Goal: Information Seeking & Learning: Learn about a topic

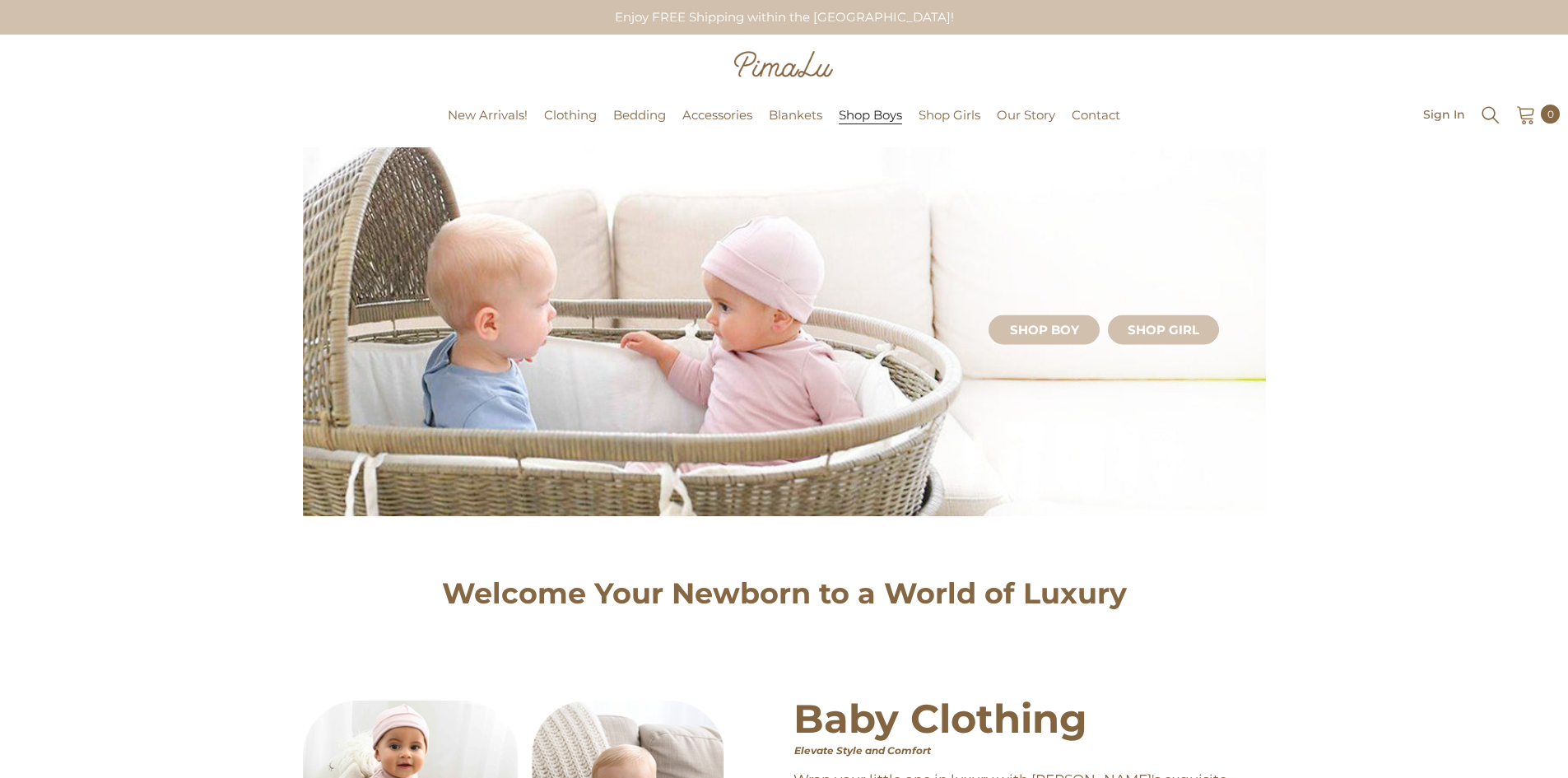
click at [869, 117] on span "Shop Boys" at bounding box center [870, 116] width 63 height 17
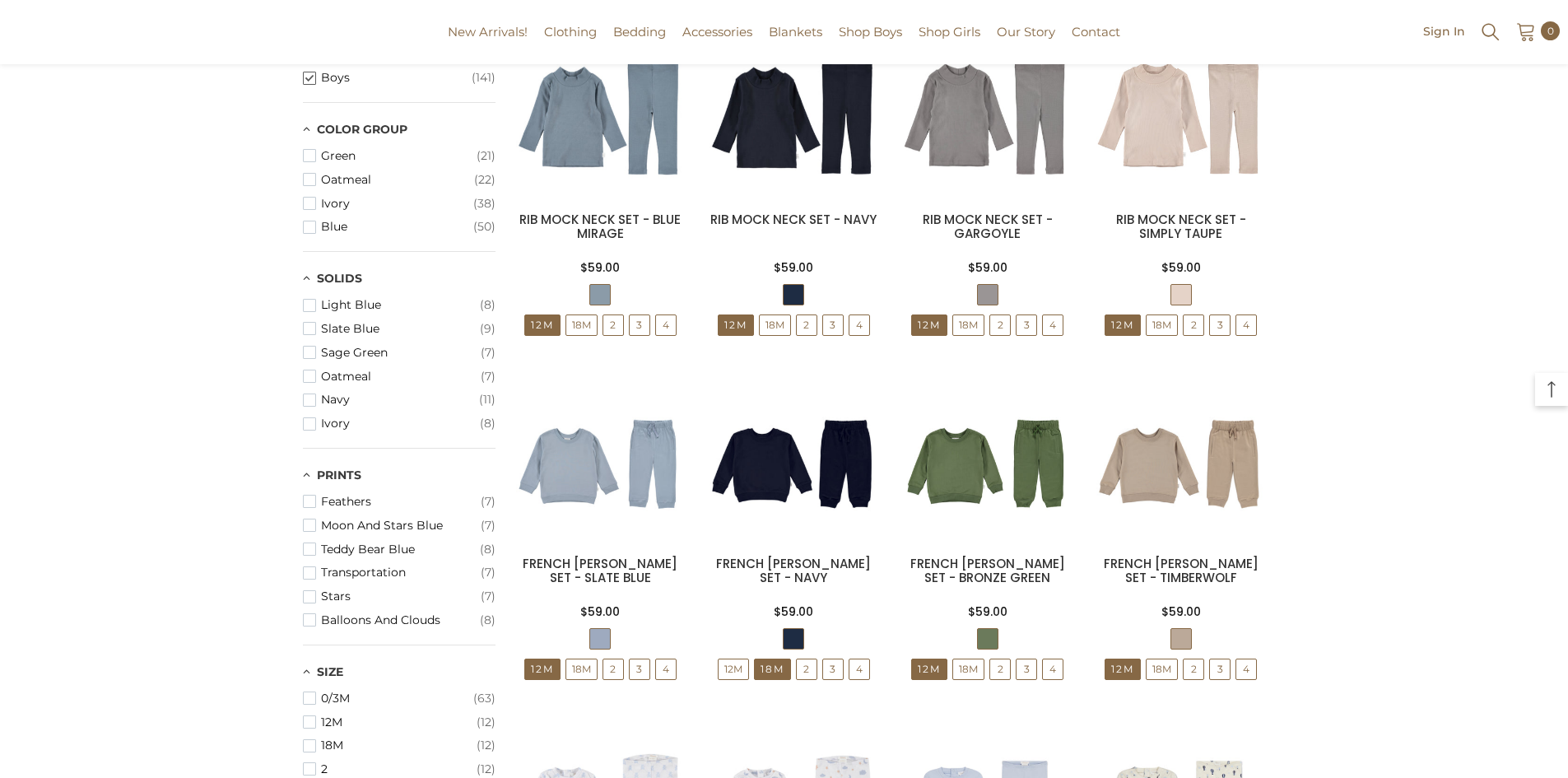
scroll to position [680, 0]
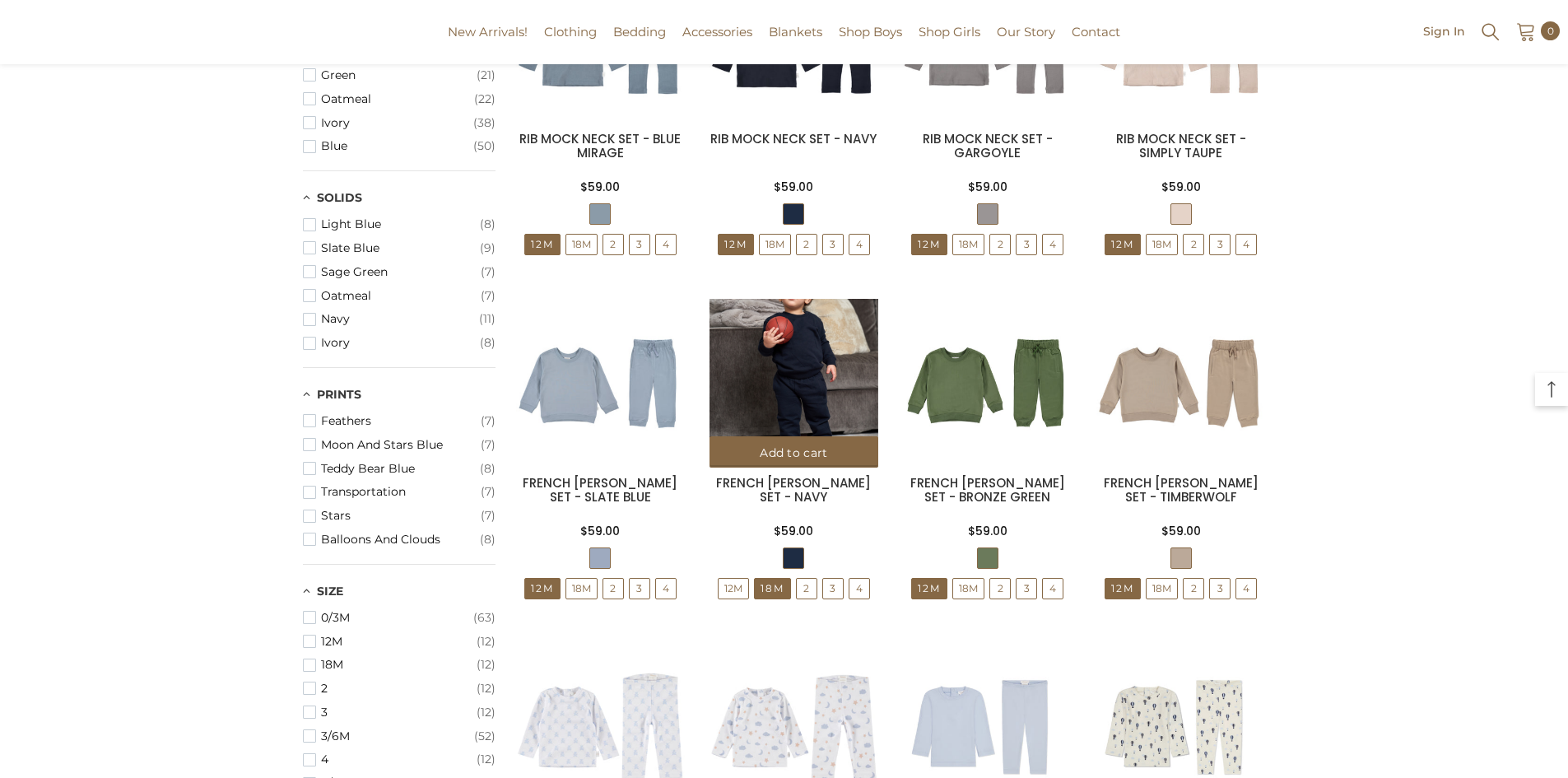
click at [783, 399] on img at bounding box center [793, 383] width 168 height 169
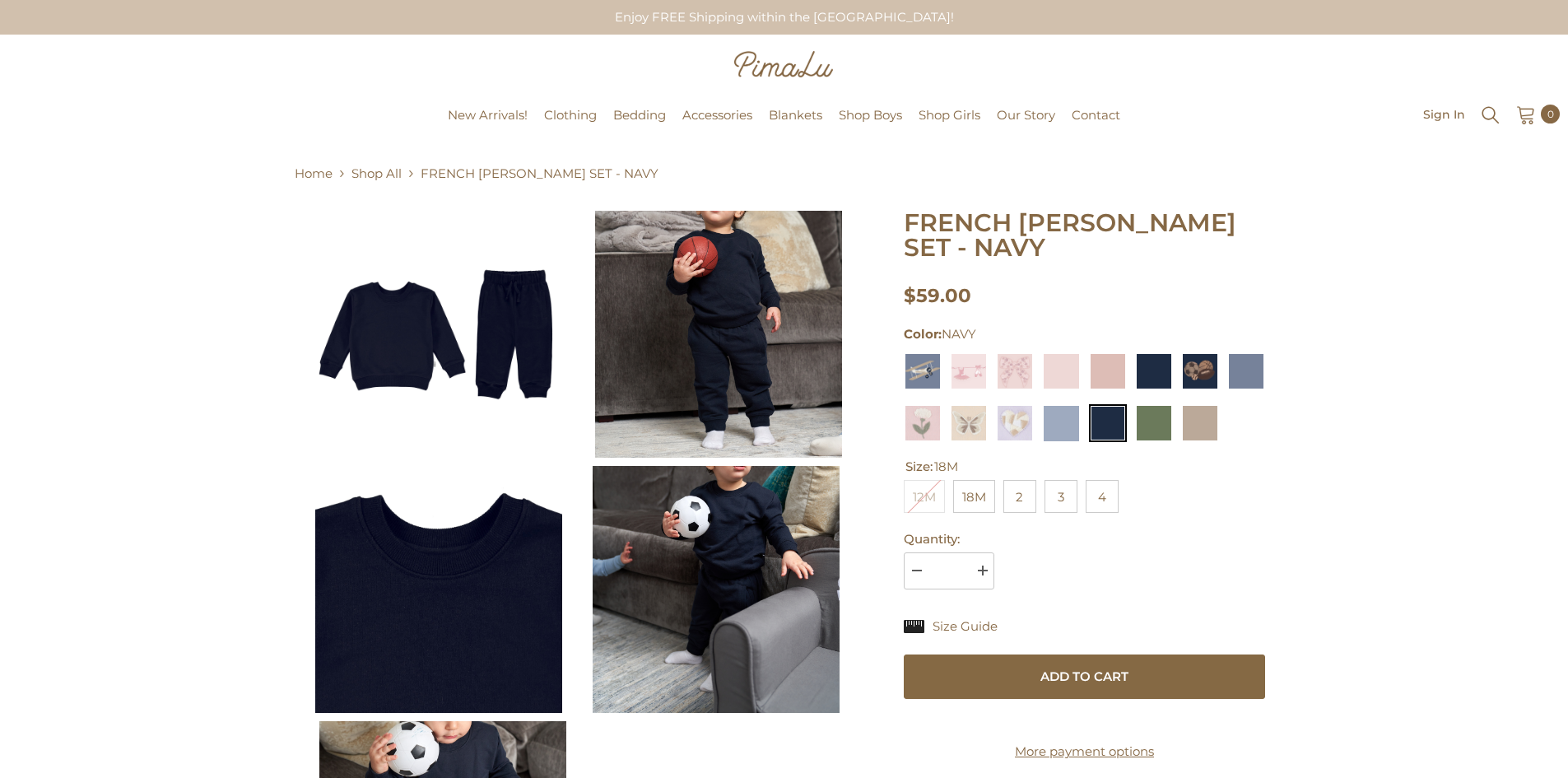
click at [434, 309] on img at bounding box center [439, 334] width 247 height 247
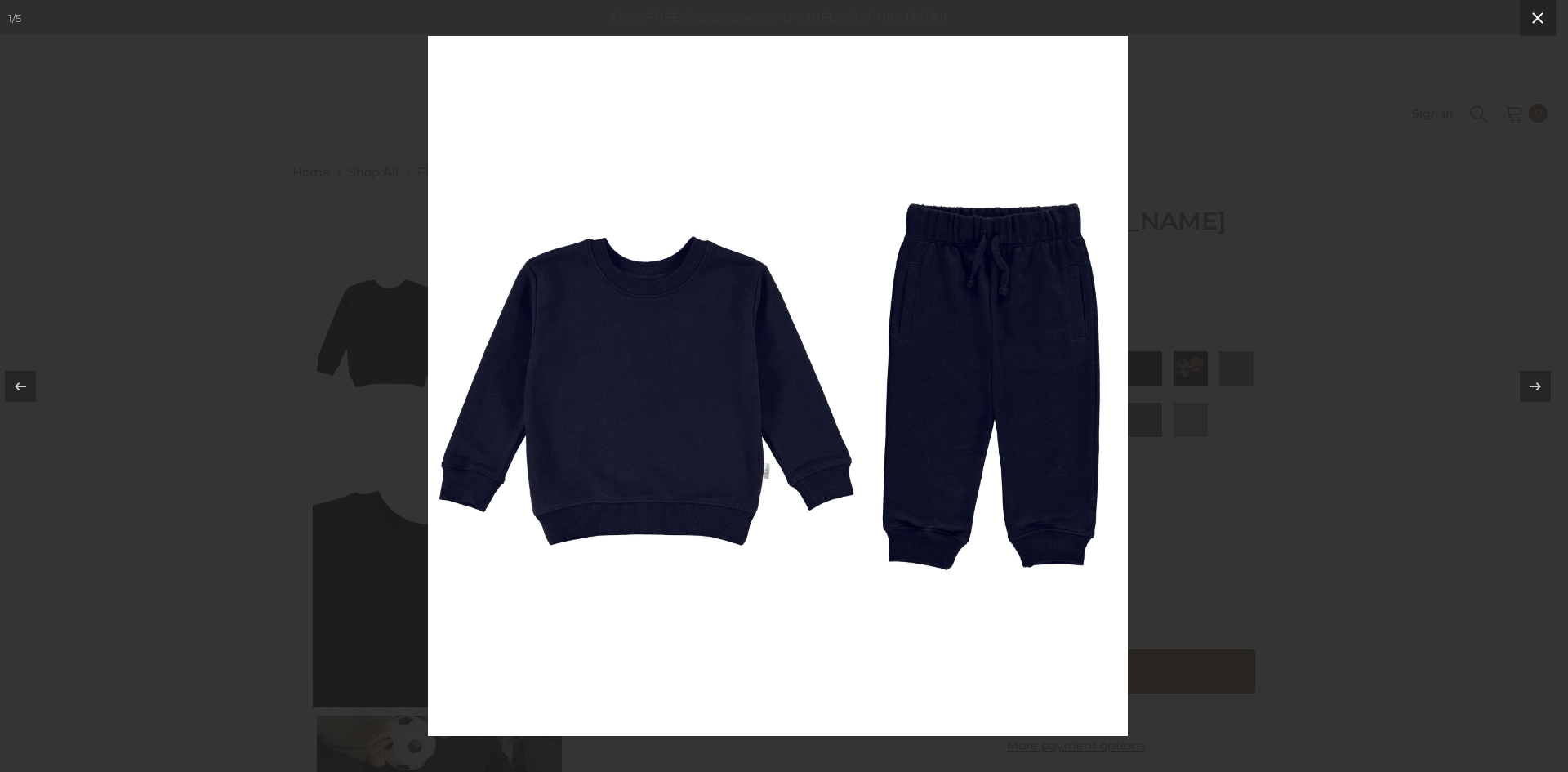
click at [1529, 18] on icon at bounding box center [1538, 17] width 19 height 19
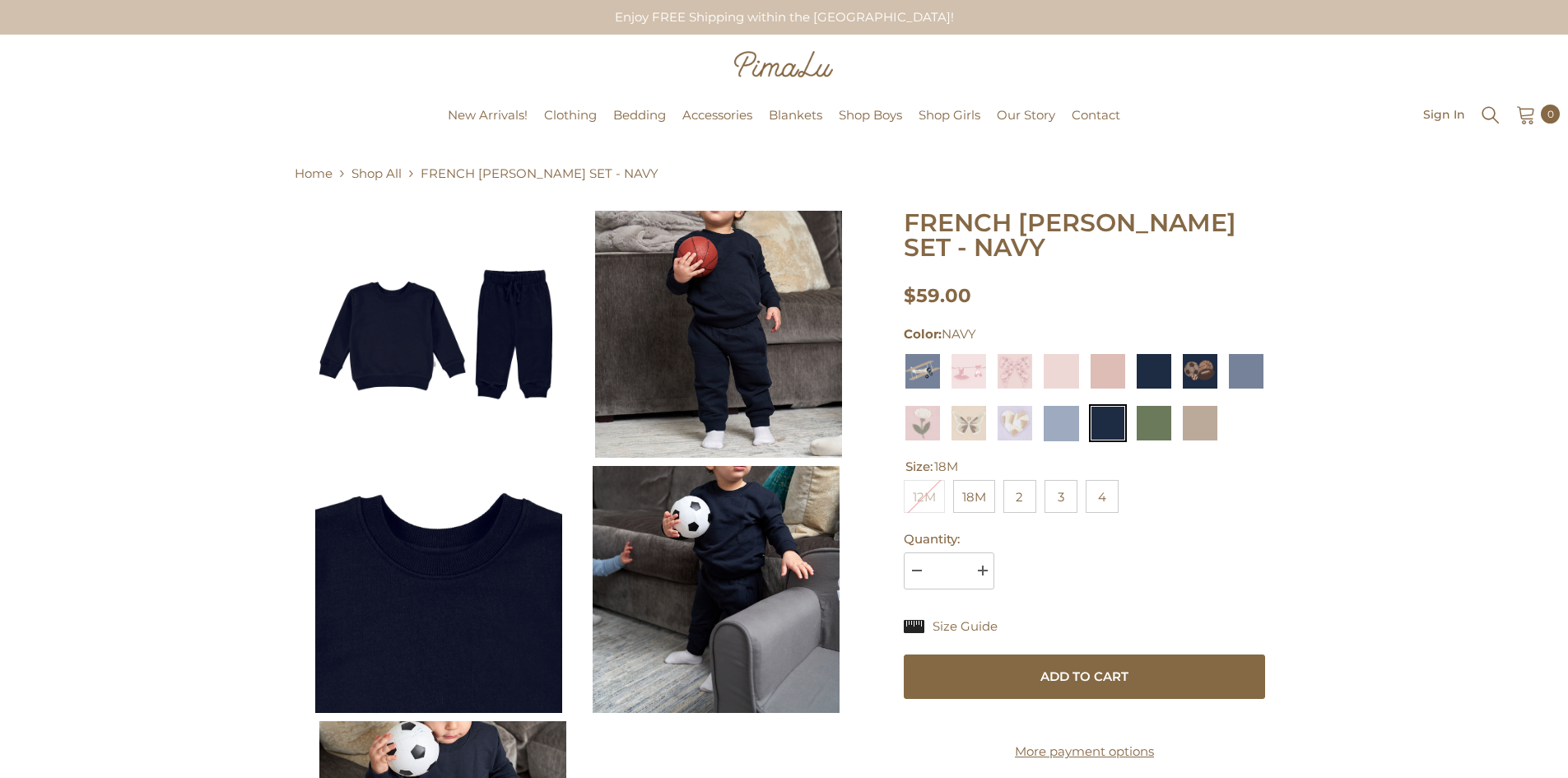
click at [709, 317] on img at bounding box center [718, 334] width 247 height 247
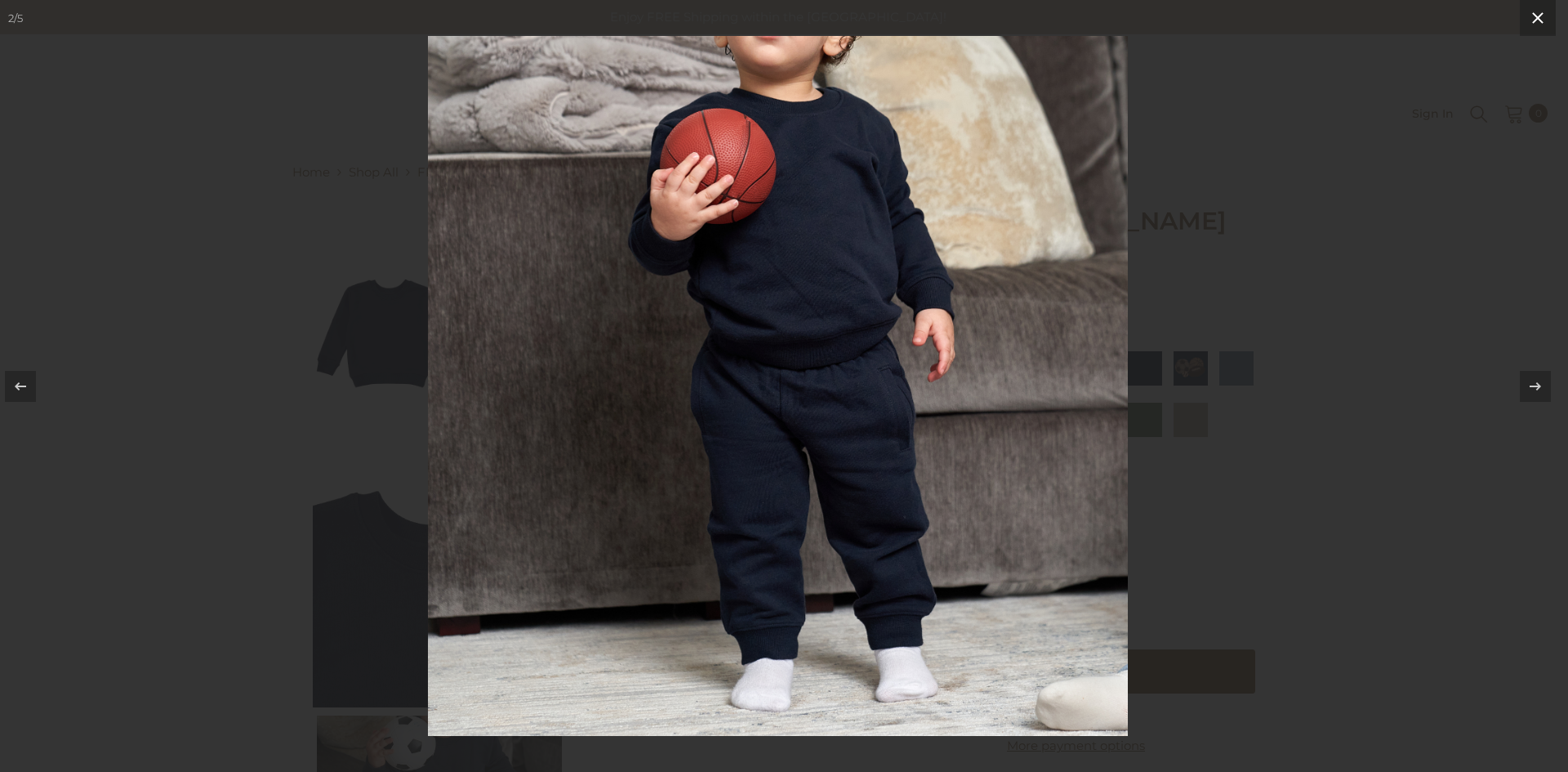
click at [1530, 21] on icon at bounding box center [1538, 17] width 19 height 19
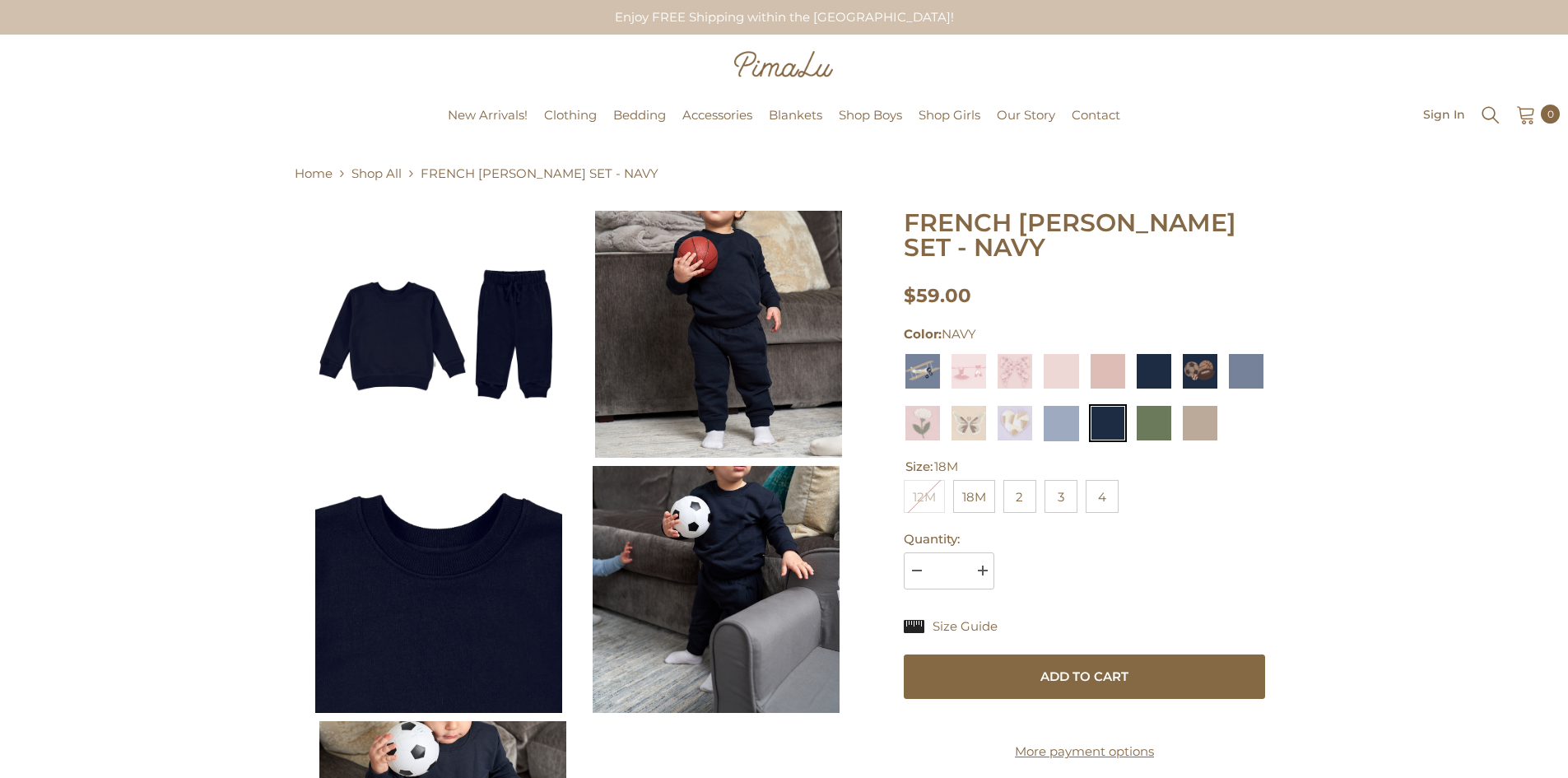
click at [502, 603] on img at bounding box center [439, 589] width 247 height 247
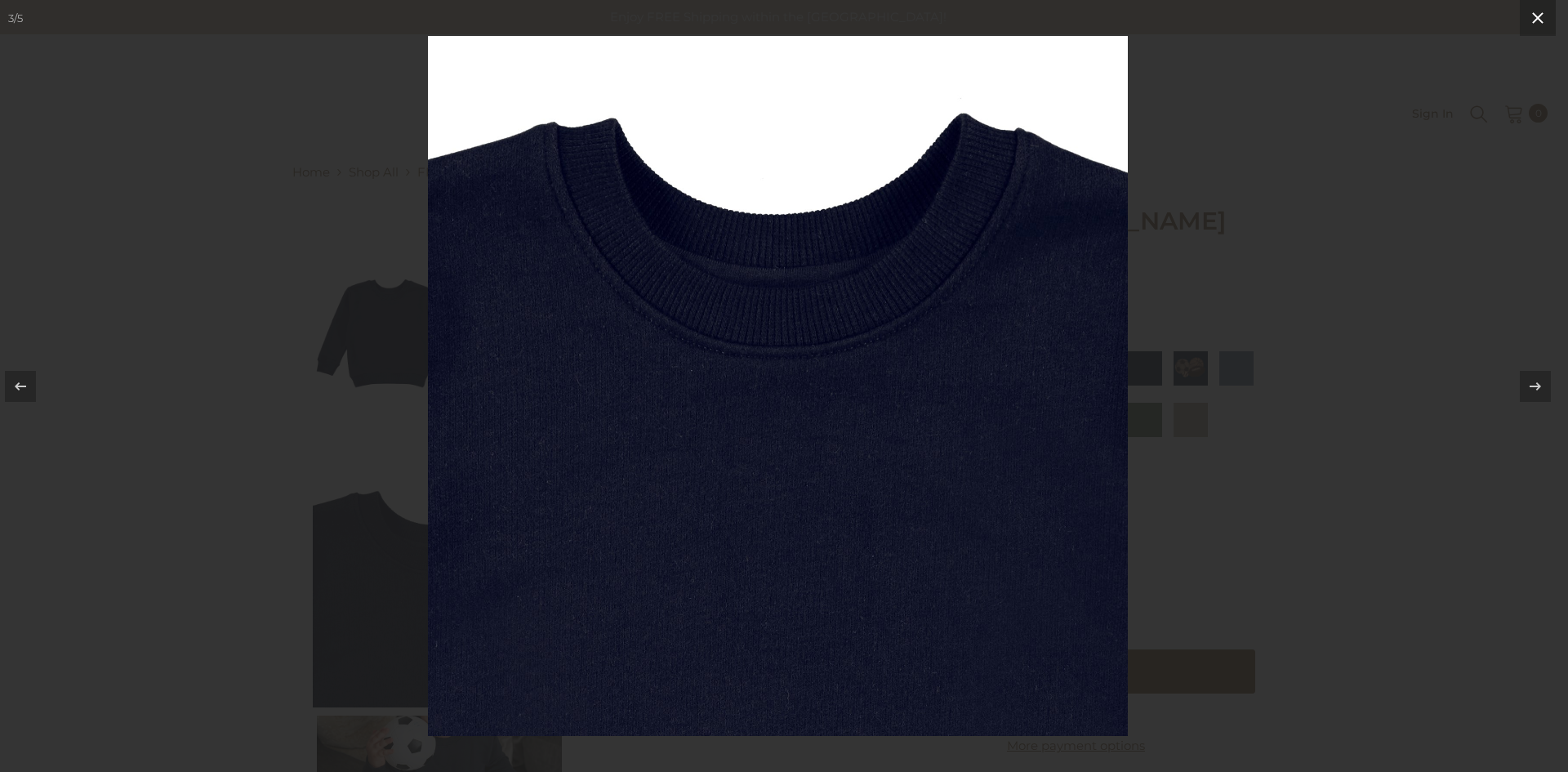
click at [1542, 14] on icon at bounding box center [1538, 17] width 11 height 11
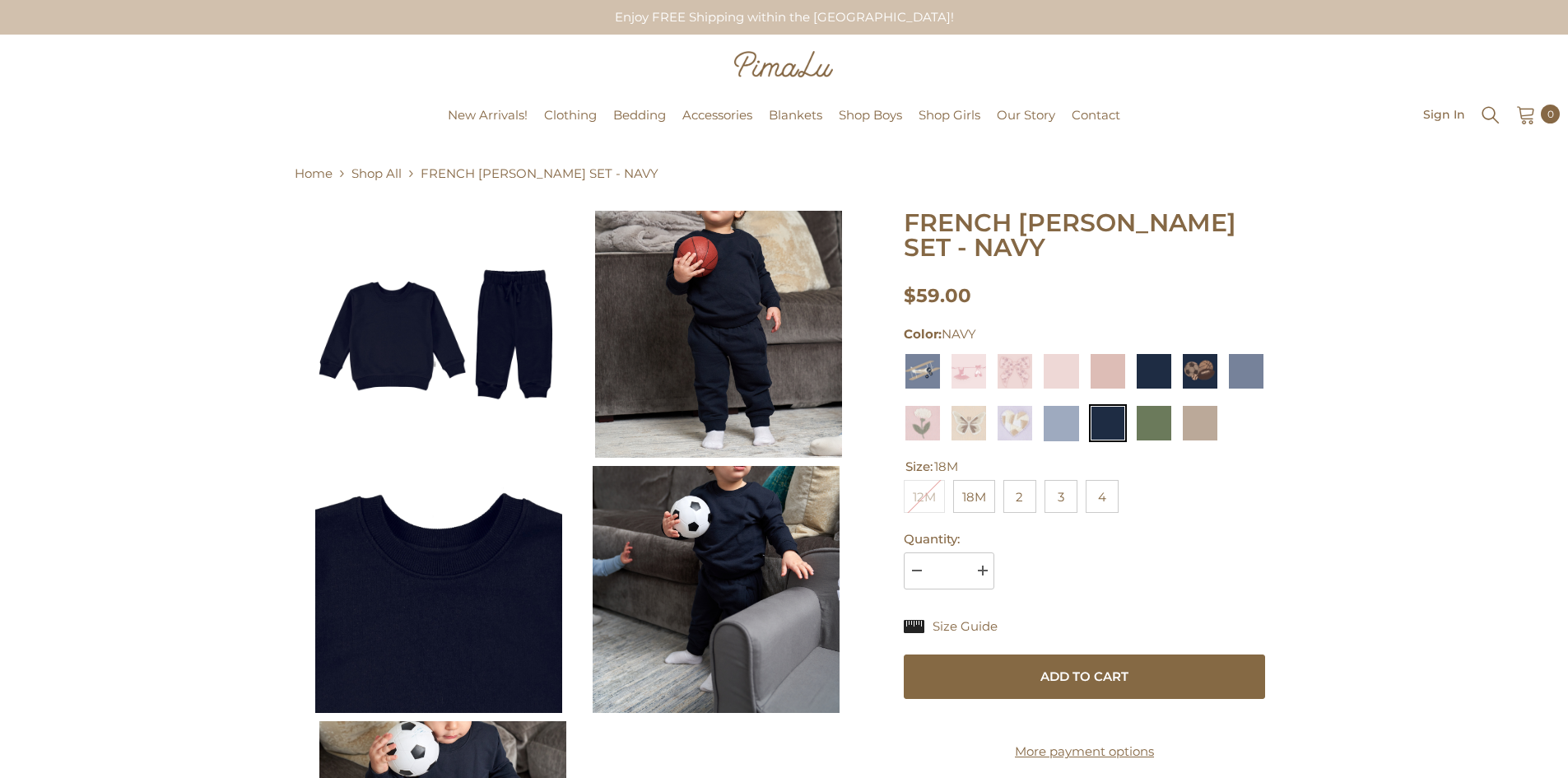
click at [694, 576] on img at bounding box center [716, 589] width 247 height 247
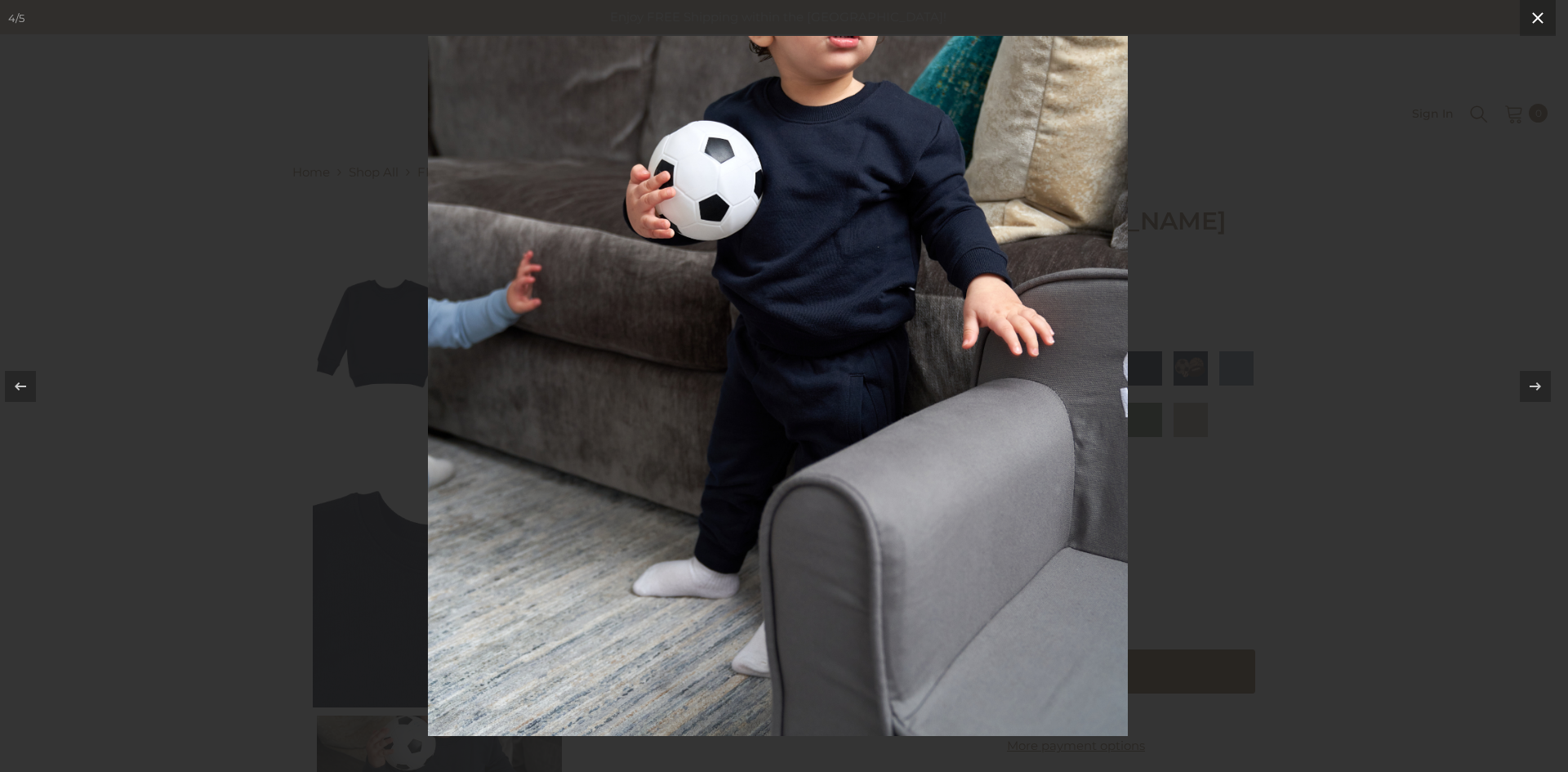
click at [1537, 20] on icon at bounding box center [1538, 17] width 11 height 11
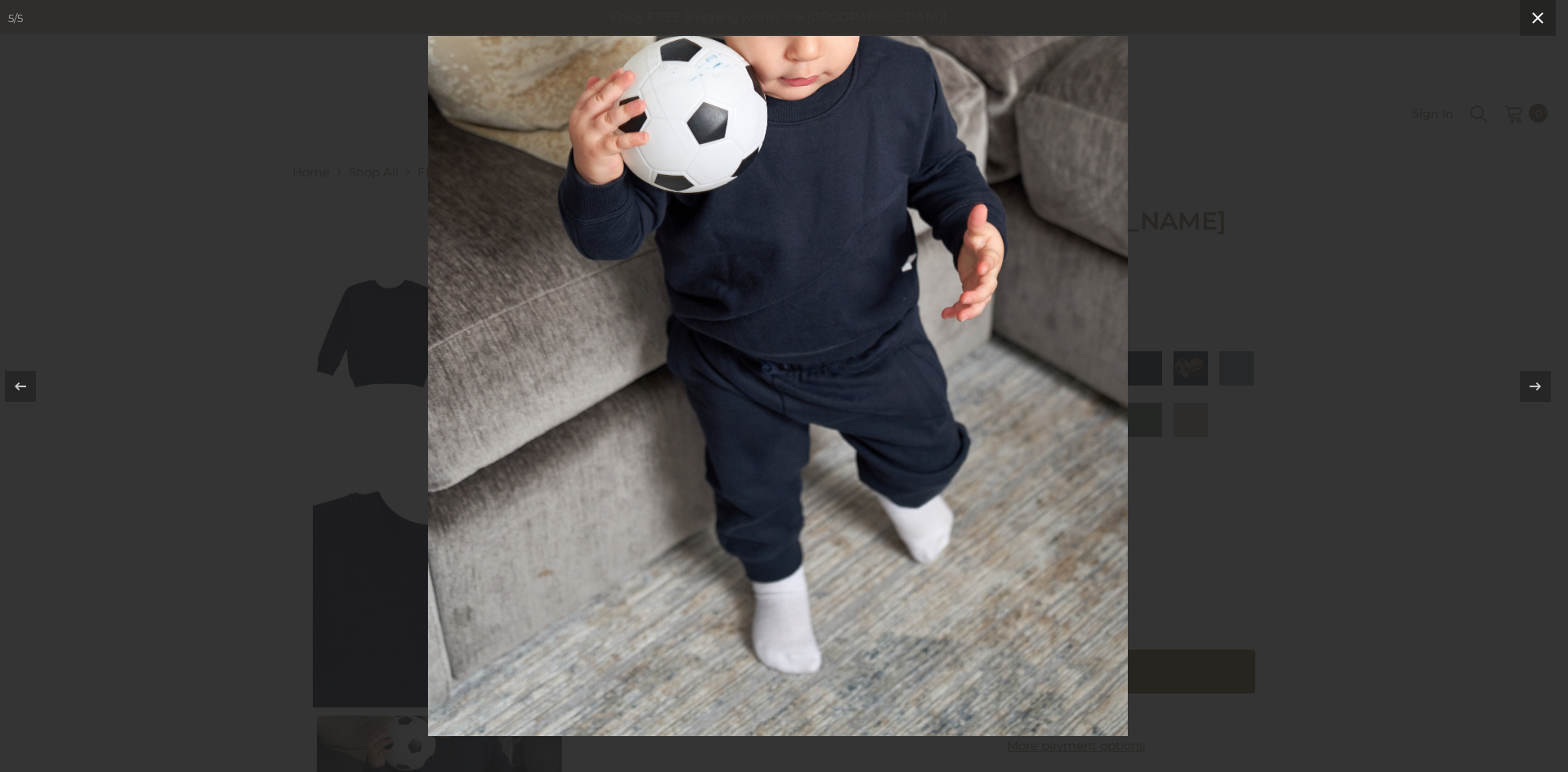
click at [1538, 18] on icon at bounding box center [1538, 17] width 11 height 11
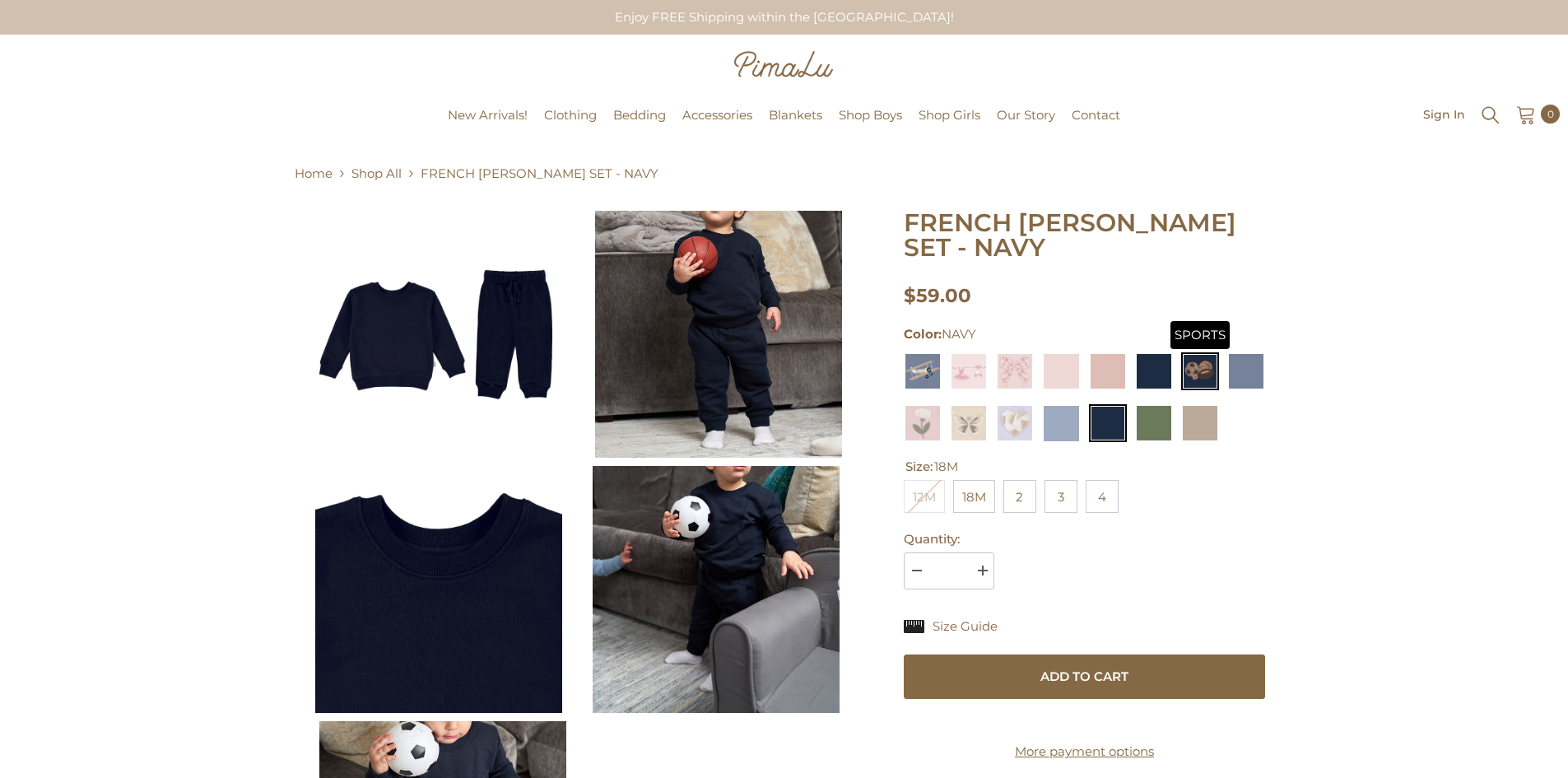
click at [1193, 353] on img at bounding box center [1200, 371] width 38 height 38
click at [1108, 353] on img at bounding box center [1107, 371] width 38 height 38
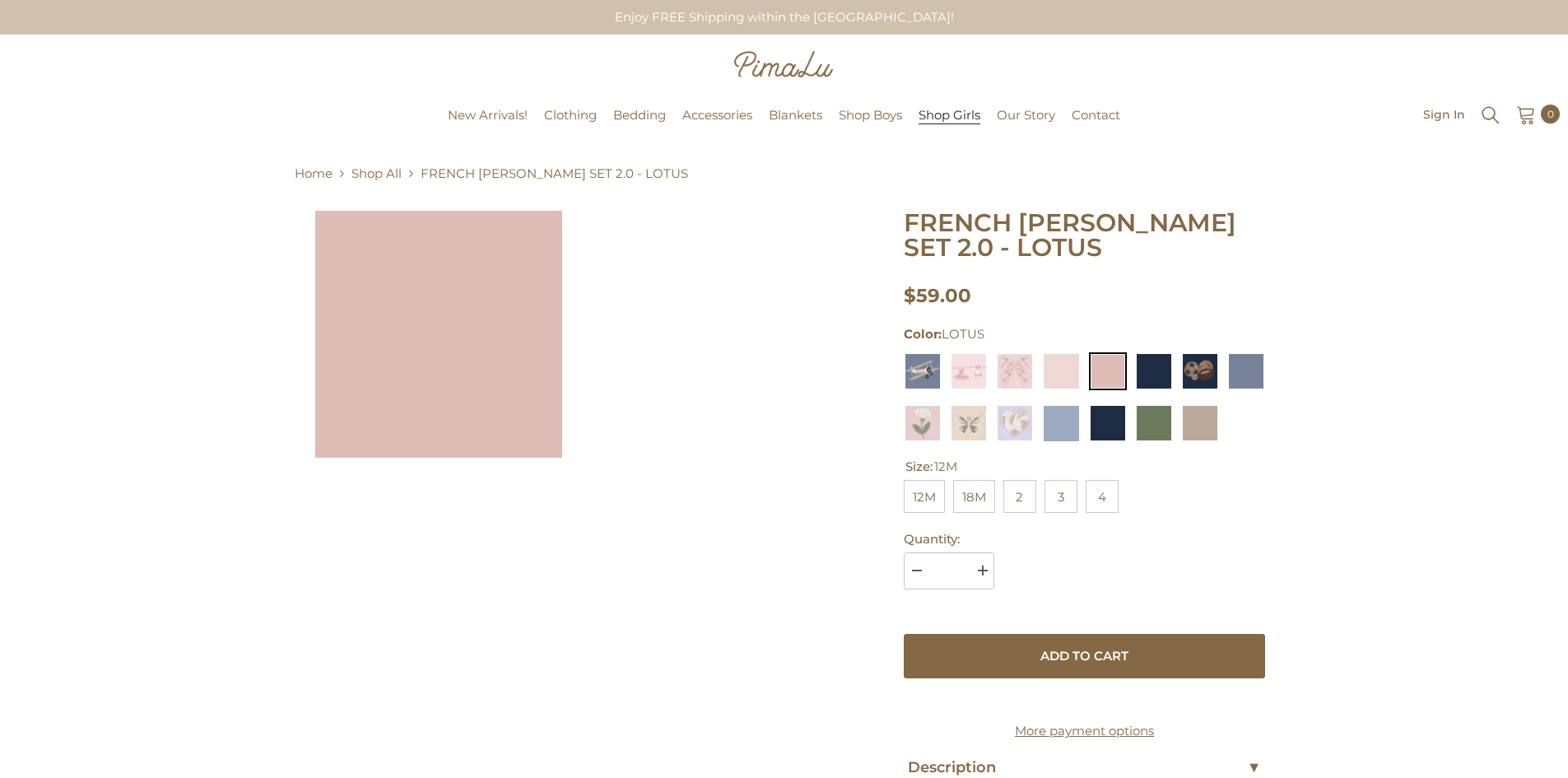
click at [928, 123] on span "Shop Girls" at bounding box center [949, 116] width 62 height 17
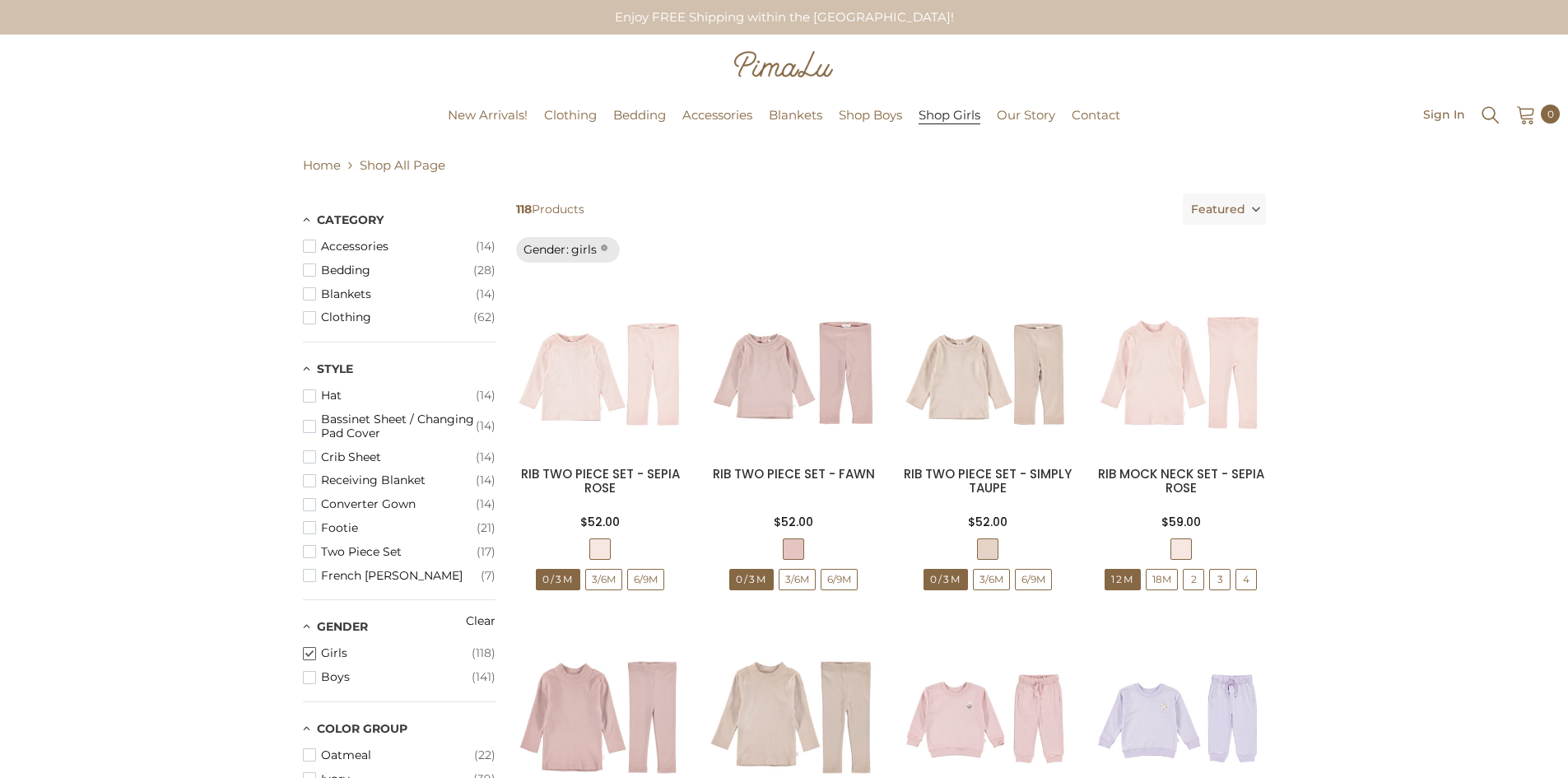
scroll to position [680, 0]
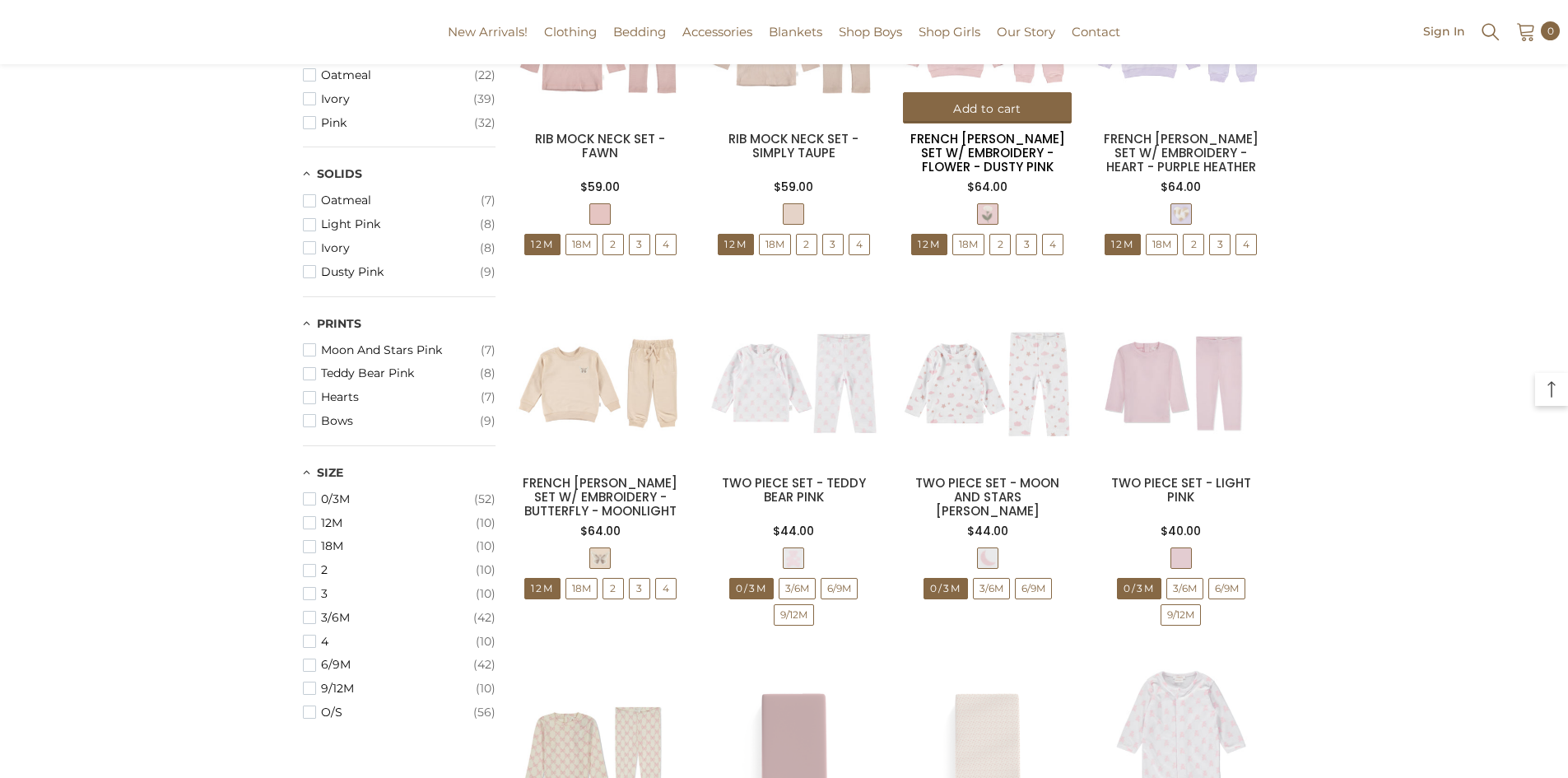
click at [997, 153] on link "FRENCH [PERSON_NAME] SET W/ EMBROIDERY - FLOWER - DUSTY PINK" at bounding box center [987, 152] width 155 height 45
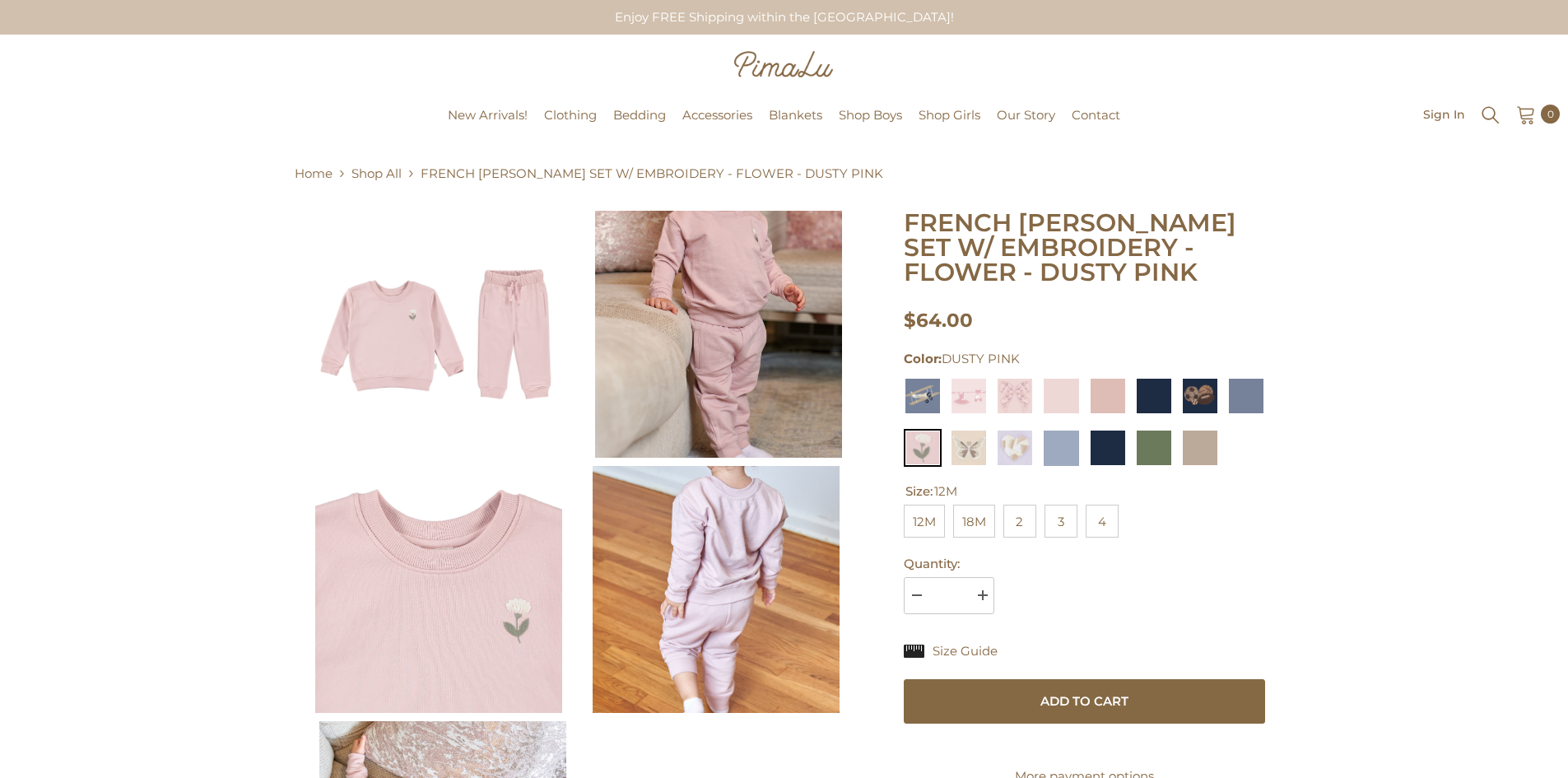
click at [462, 338] on img at bounding box center [439, 334] width 247 height 247
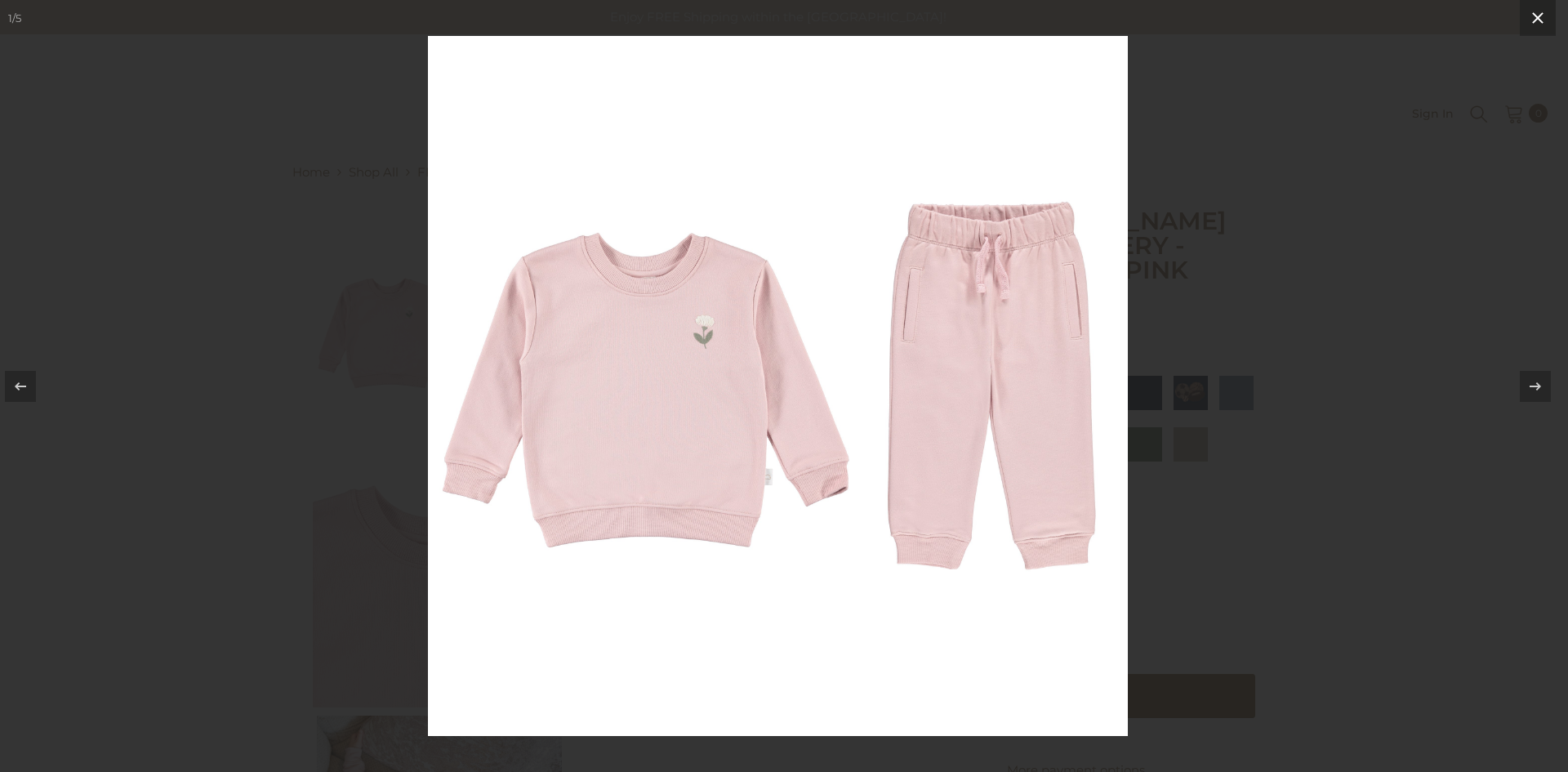
click at [1543, 23] on icon at bounding box center [1538, 17] width 11 height 11
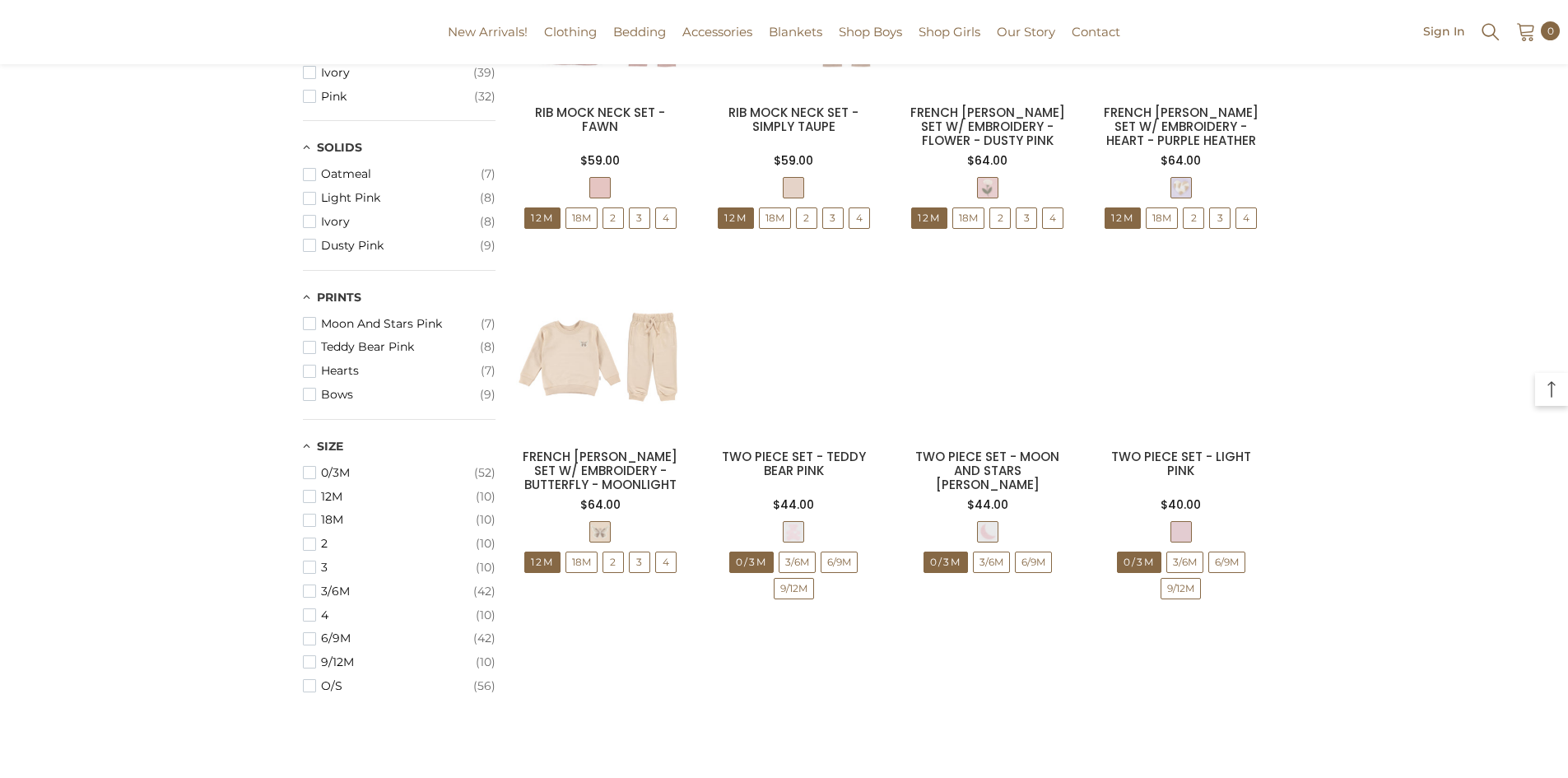
scroll to position [680, 0]
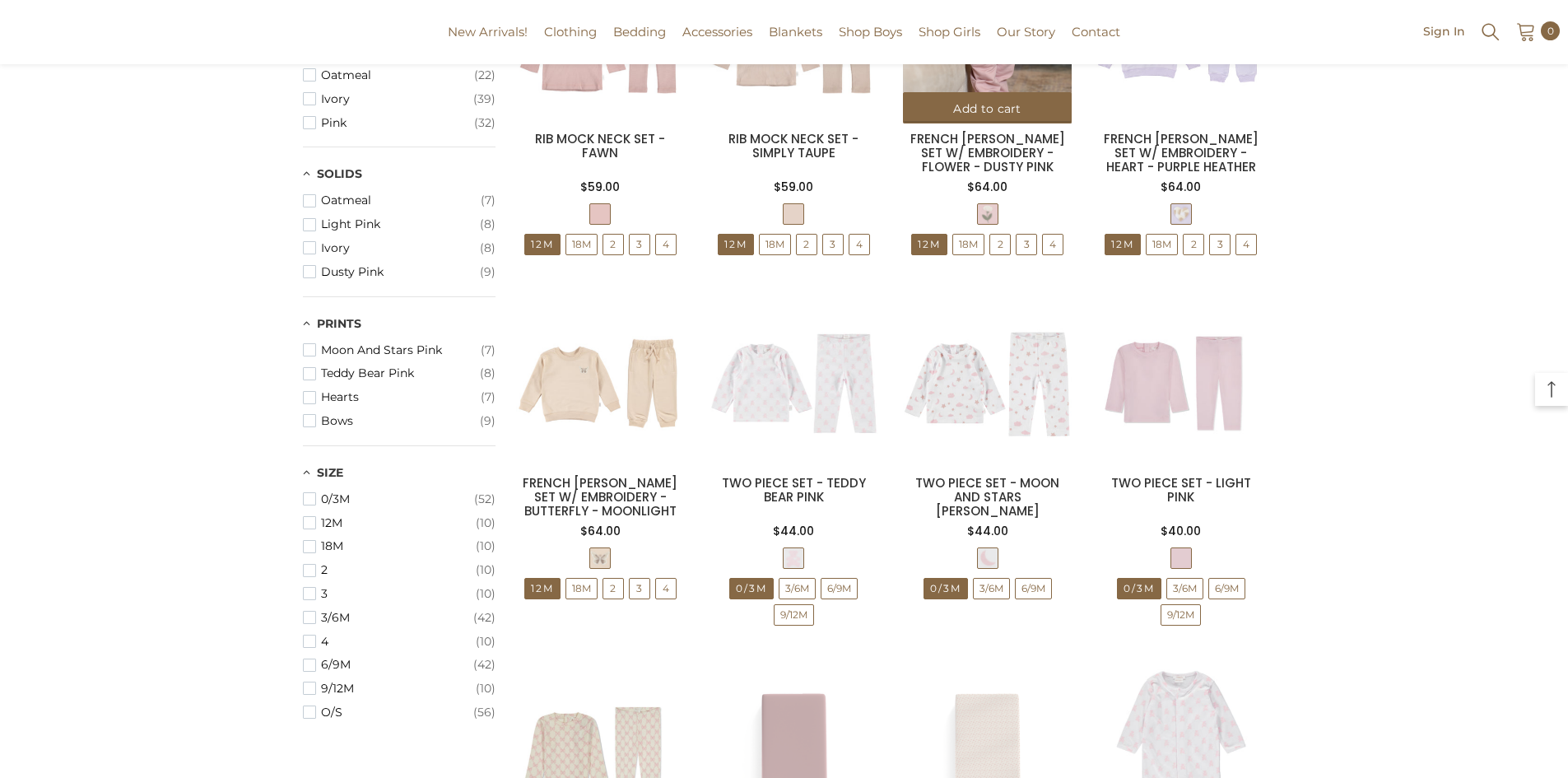
click at [986, 72] on img at bounding box center [987, 38] width 168 height 169
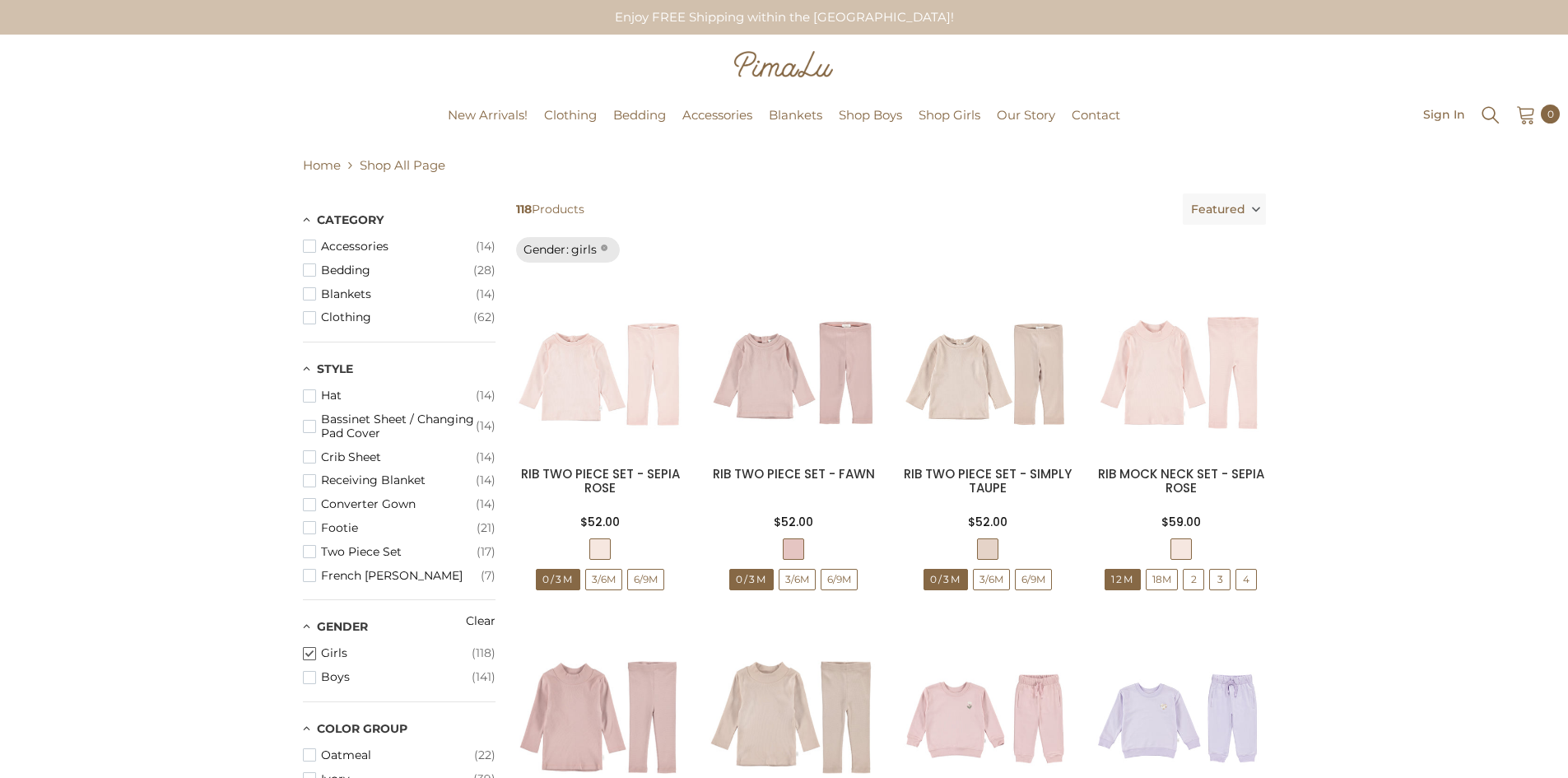
scroll to position [680, 0]
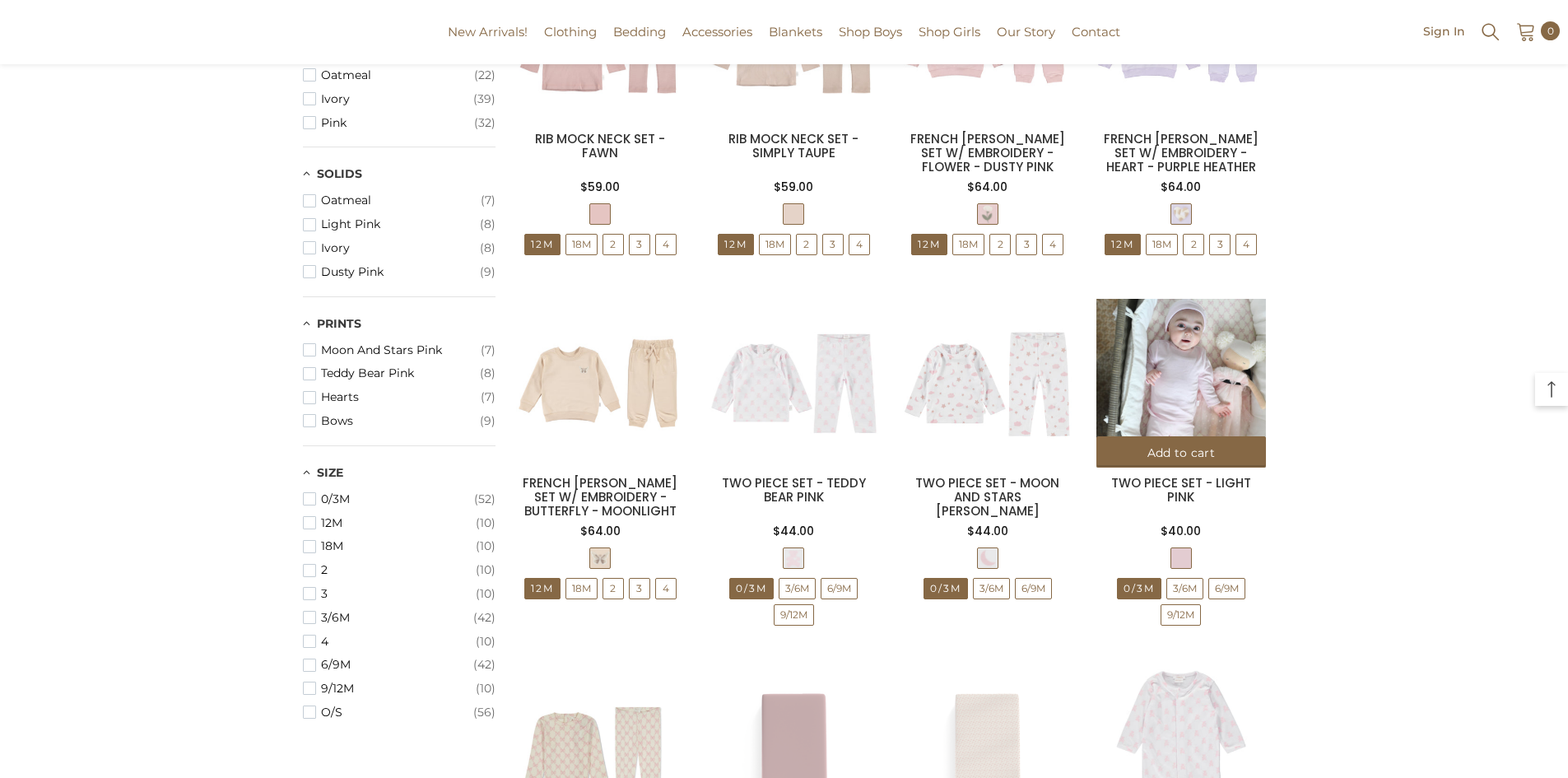
click at [1178, 398] on img at bounding box center [1180, 383] width 168 height 169
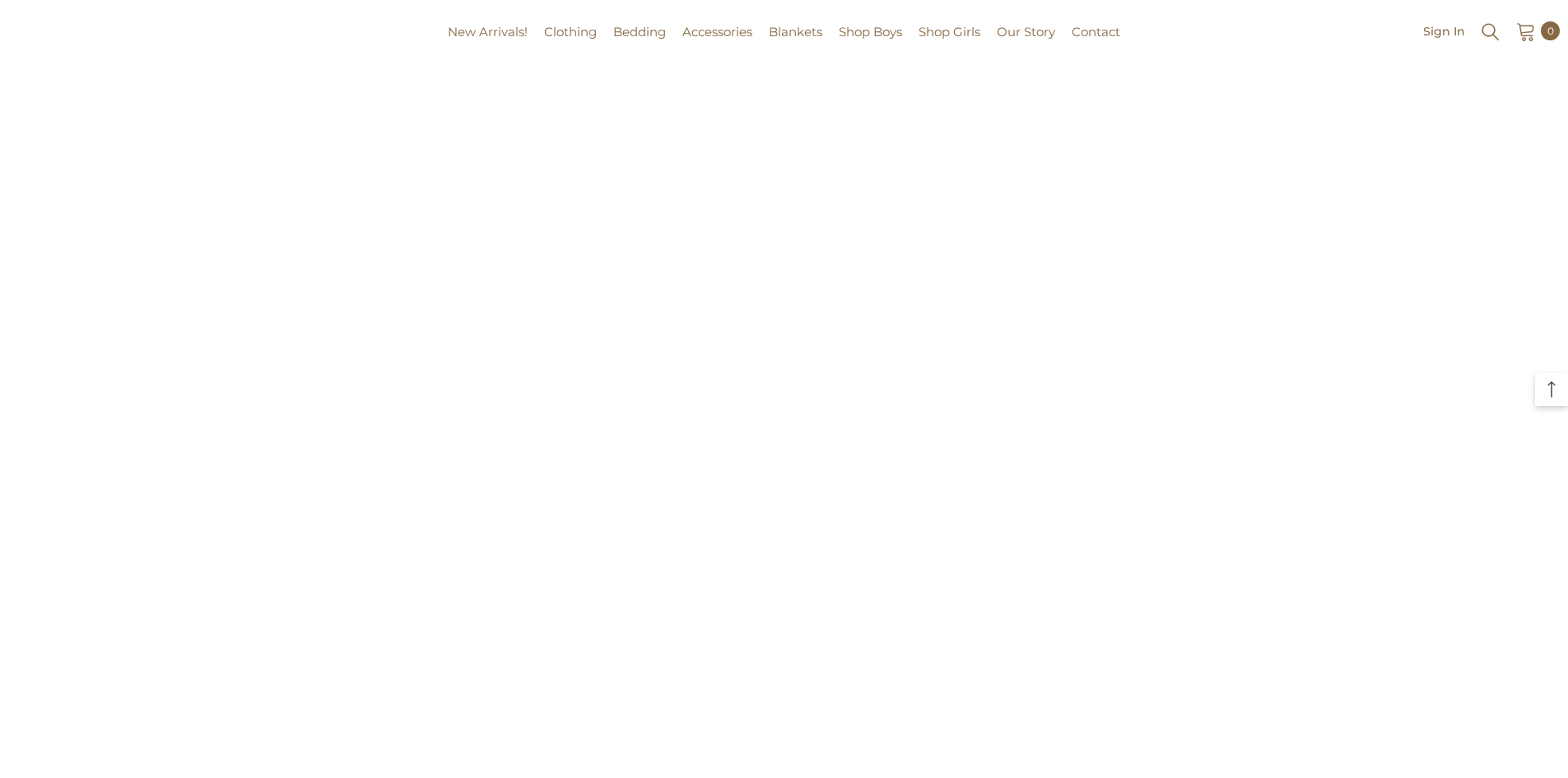
scroll to position [723, 0]
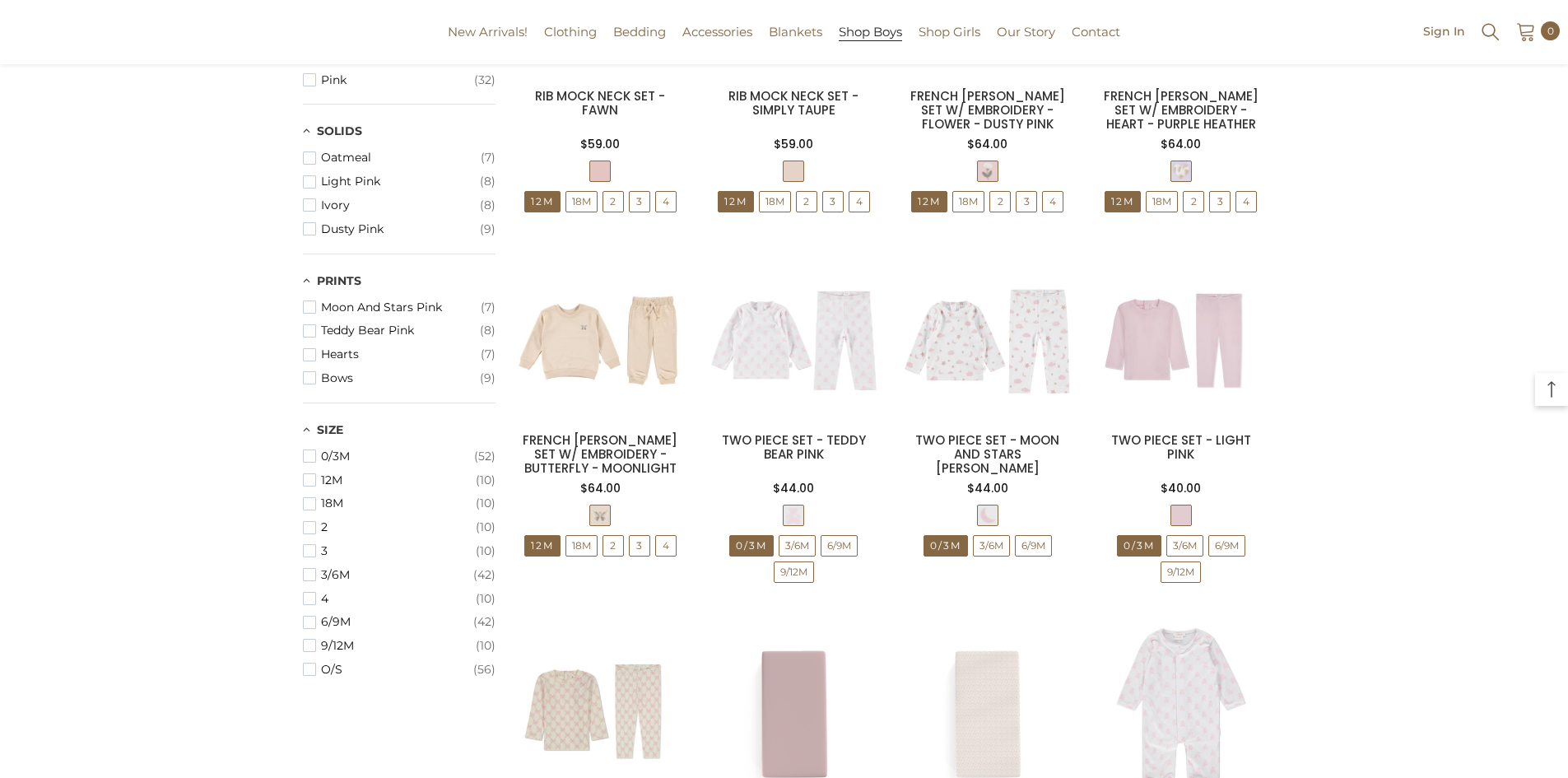
click at [882, 40] on span "Shop Boys" at bounding box center [870, 32] width 63 height 17
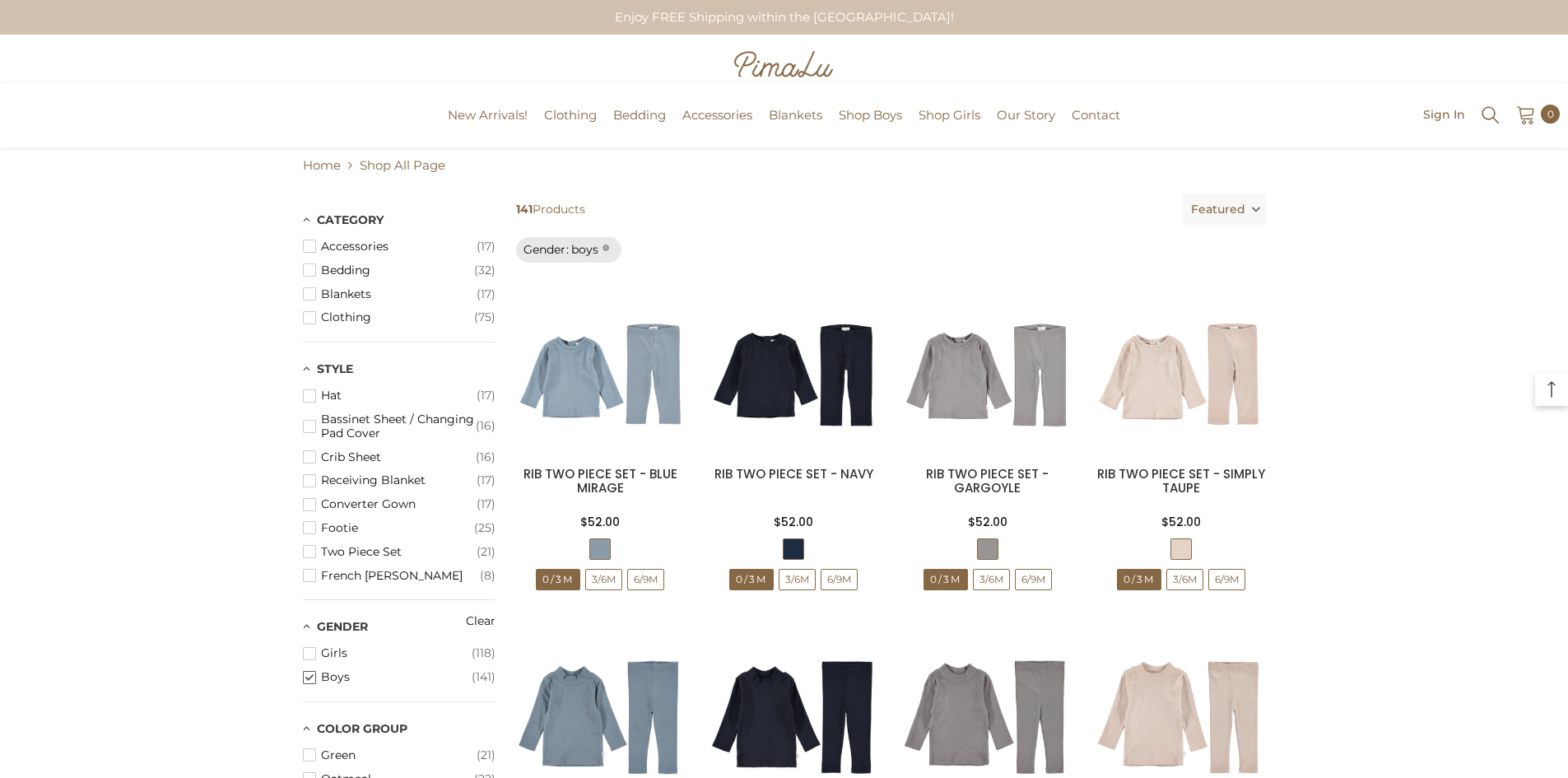
scroll to position [680, 0]
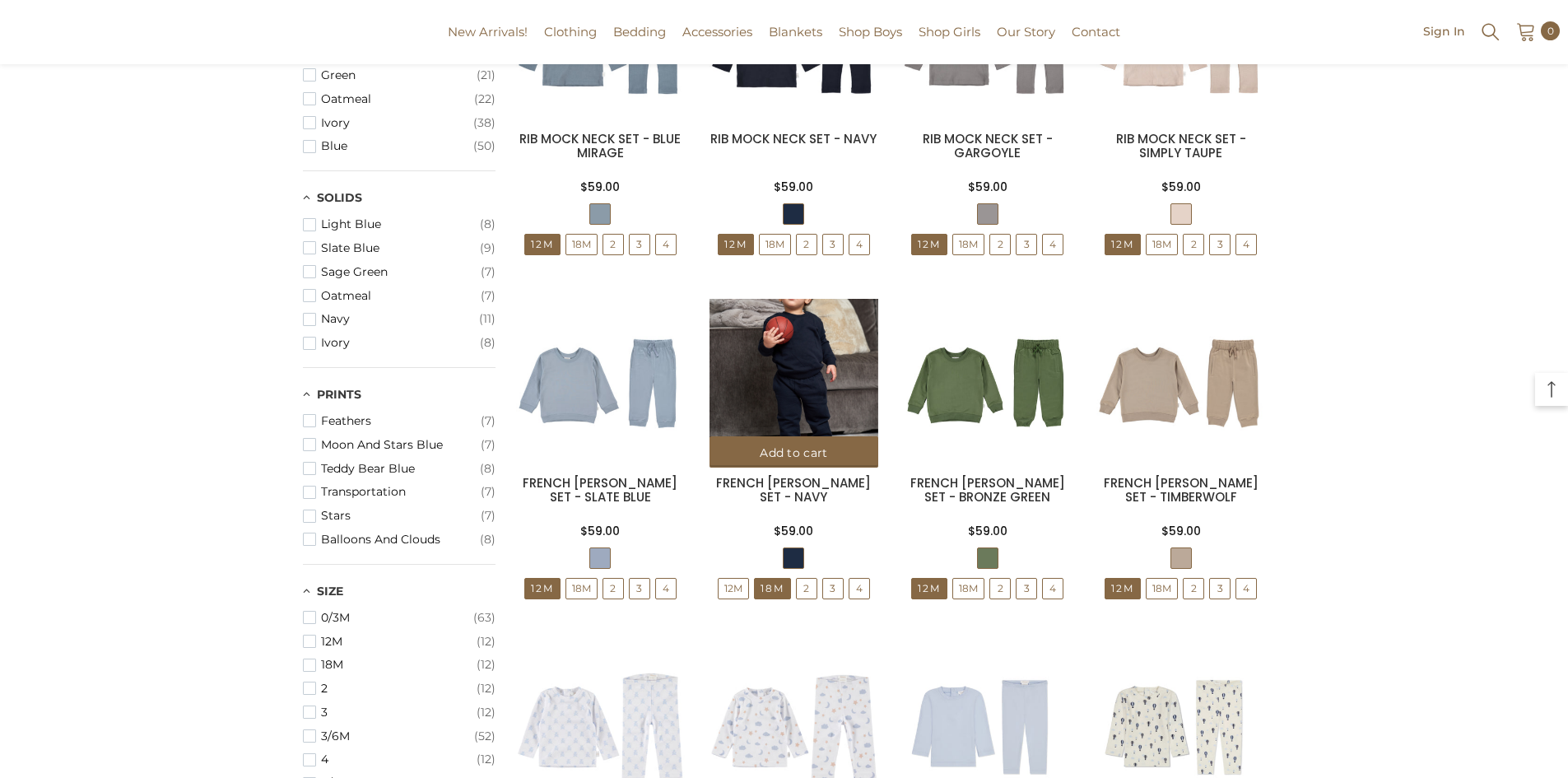
click at [815, 395] on img at bounding box center [793, 383] width 168 height 169
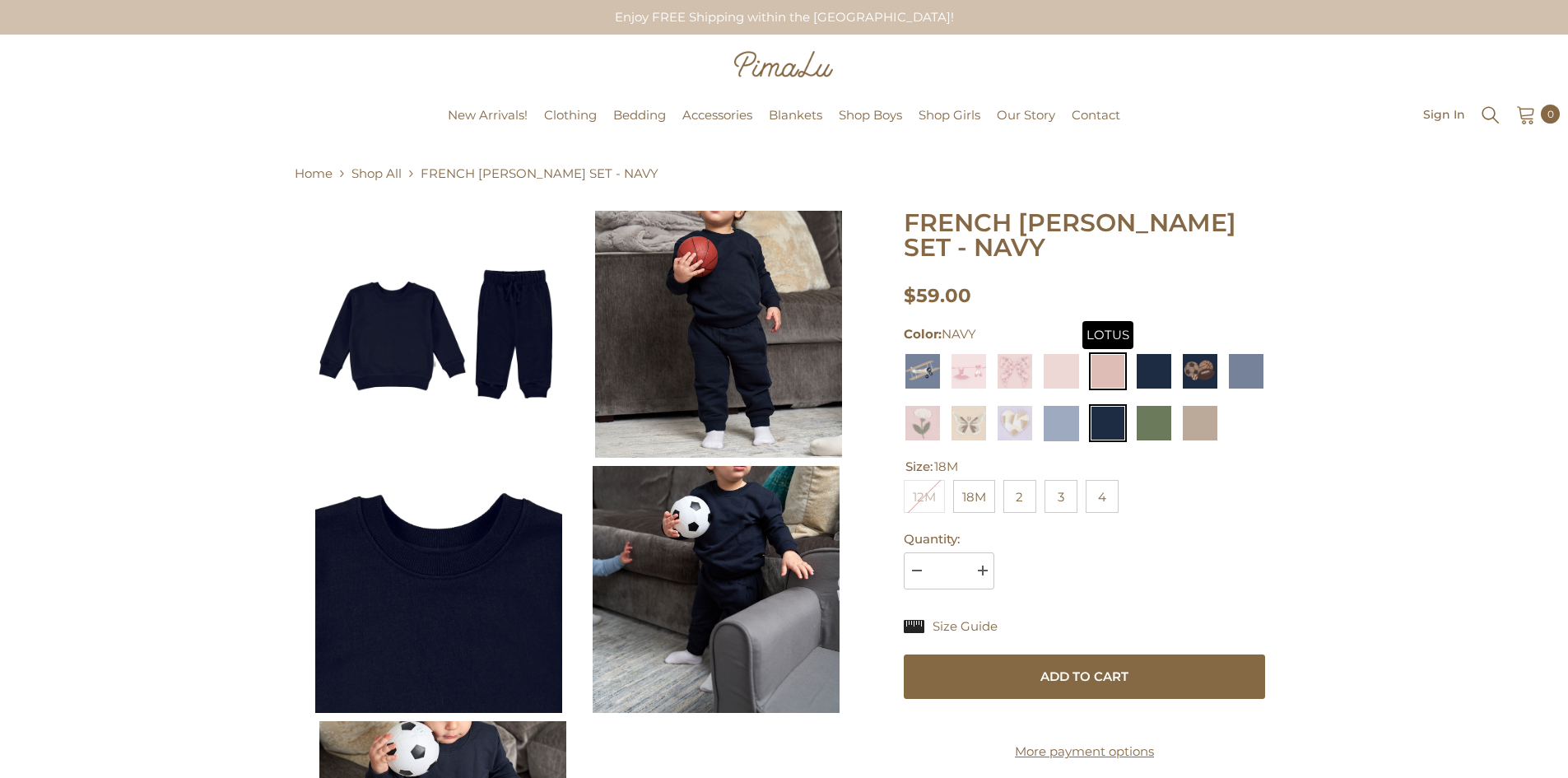
click at [1110, 353] on img at bounding box center [1107, 371] width 38 height 38
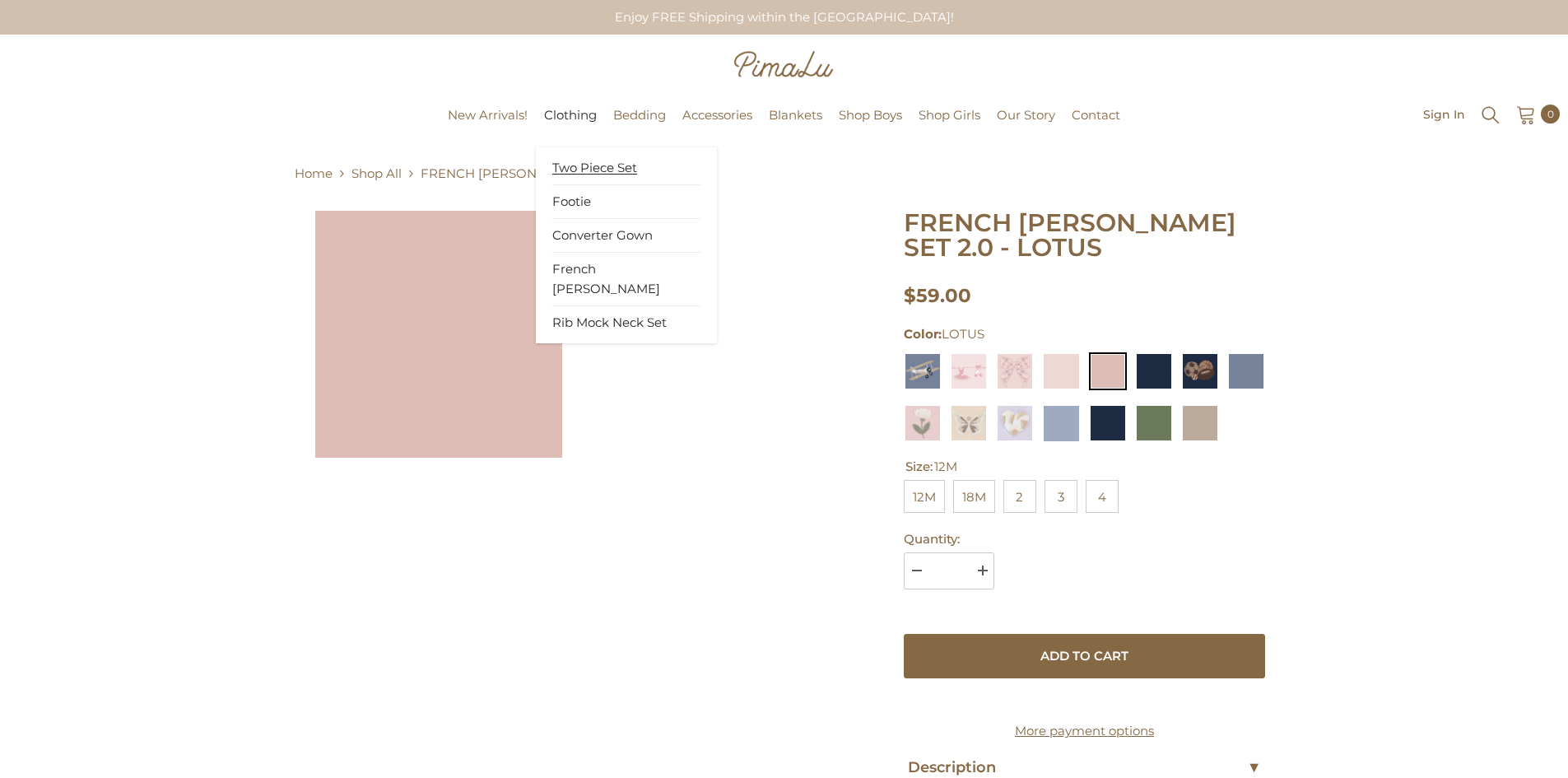
click at [569, 164] on span "Two Piece Set" at bounding box center [595, 169] width 85 height 17
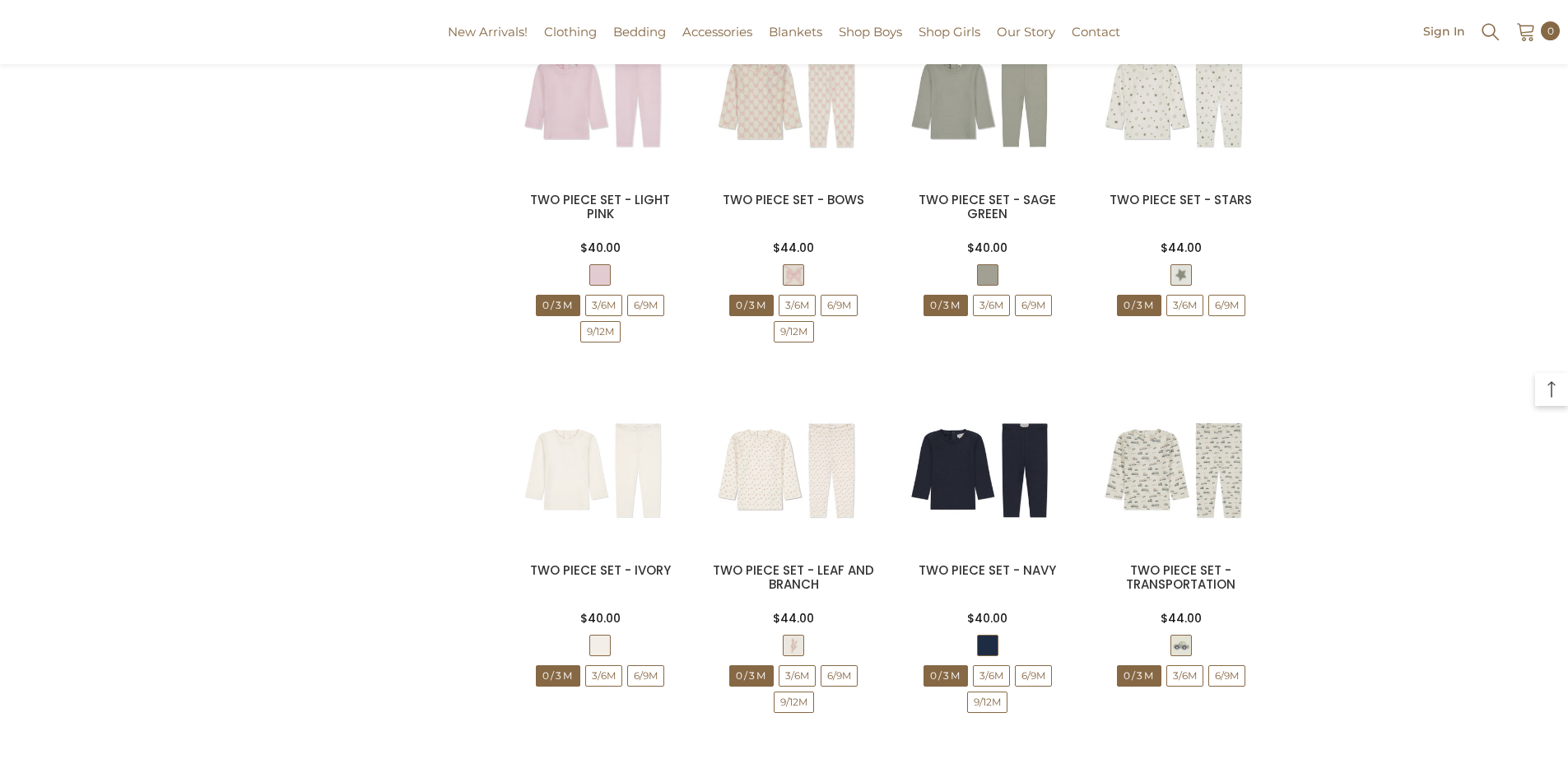
scroll to position [1826, 0]
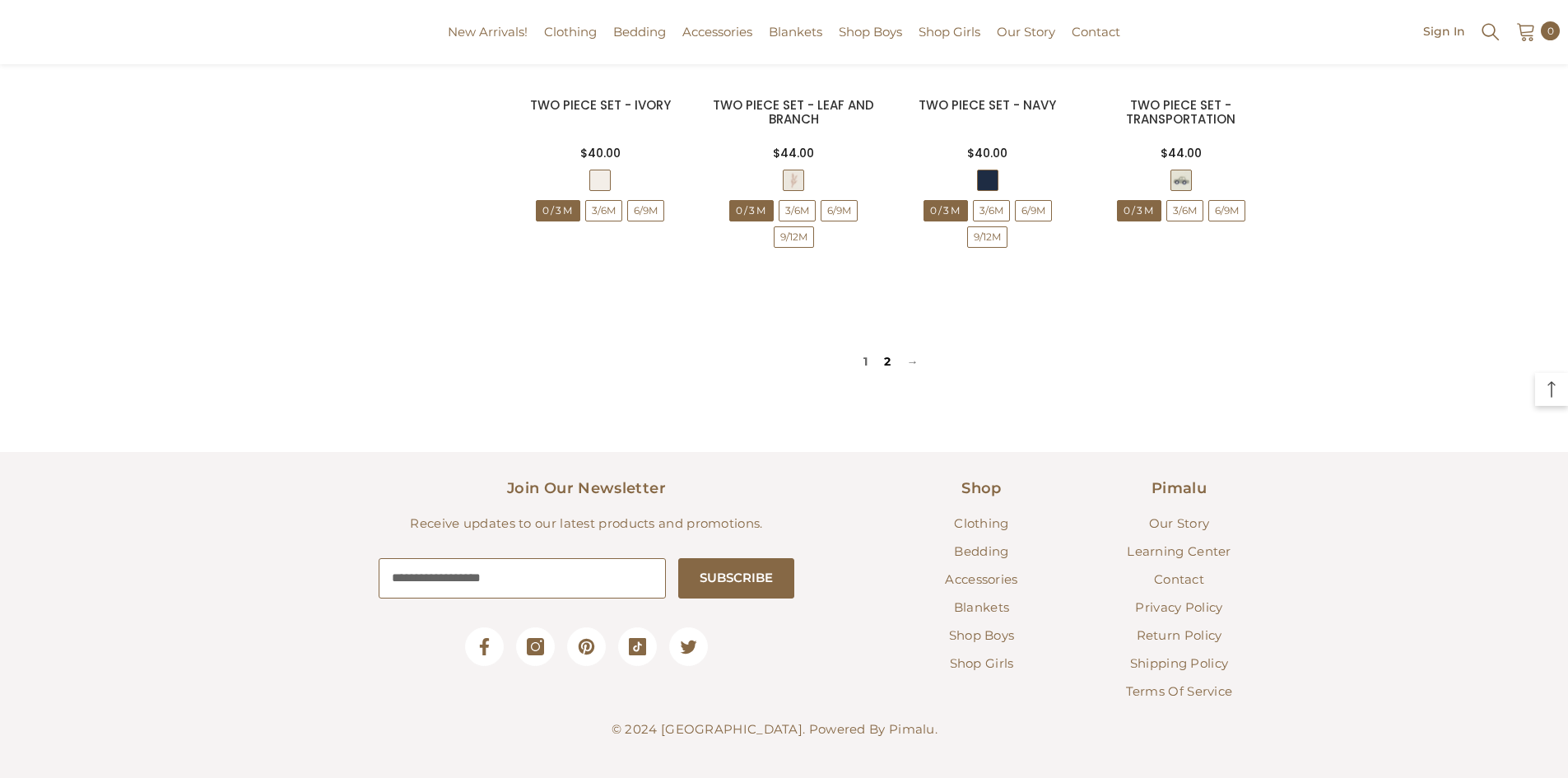
click at [882, 364] on link "2" at bounding box center [887, 361] width 23 height 25
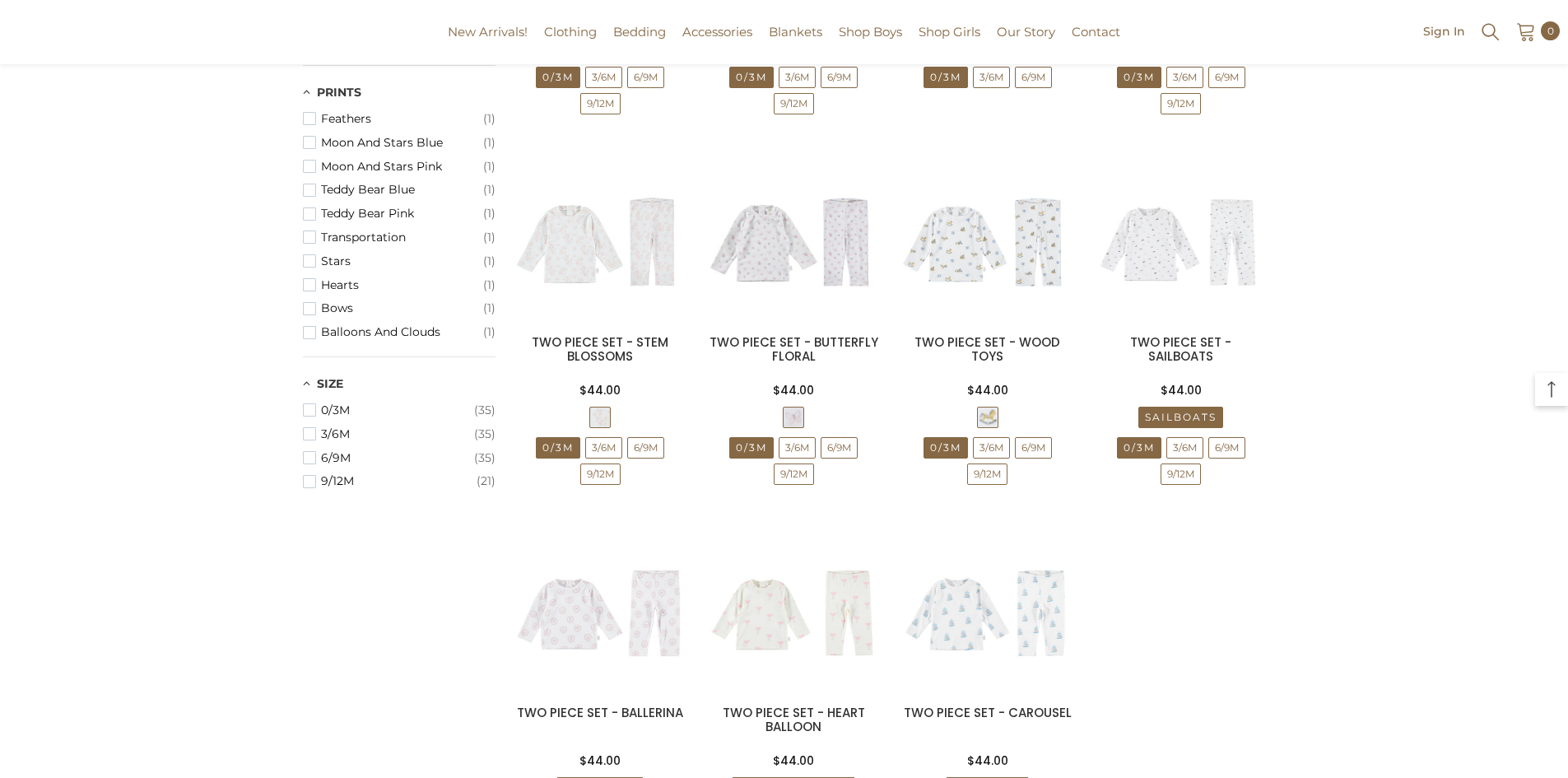
scroll to position [1482, 0]
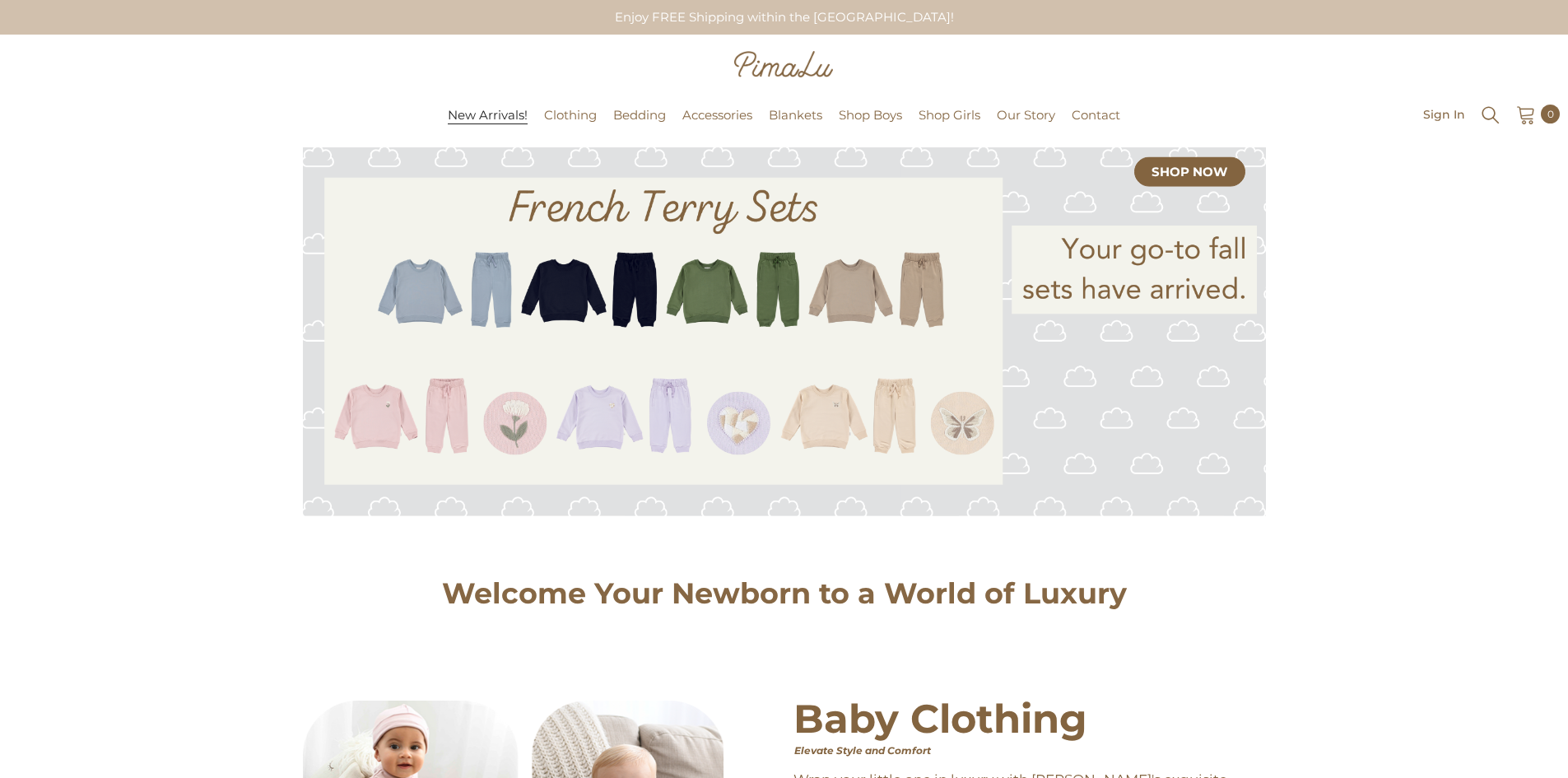
click at [479, 119] on span "New Arrivals!" at bounding box center [488, 116] width 80 height 17
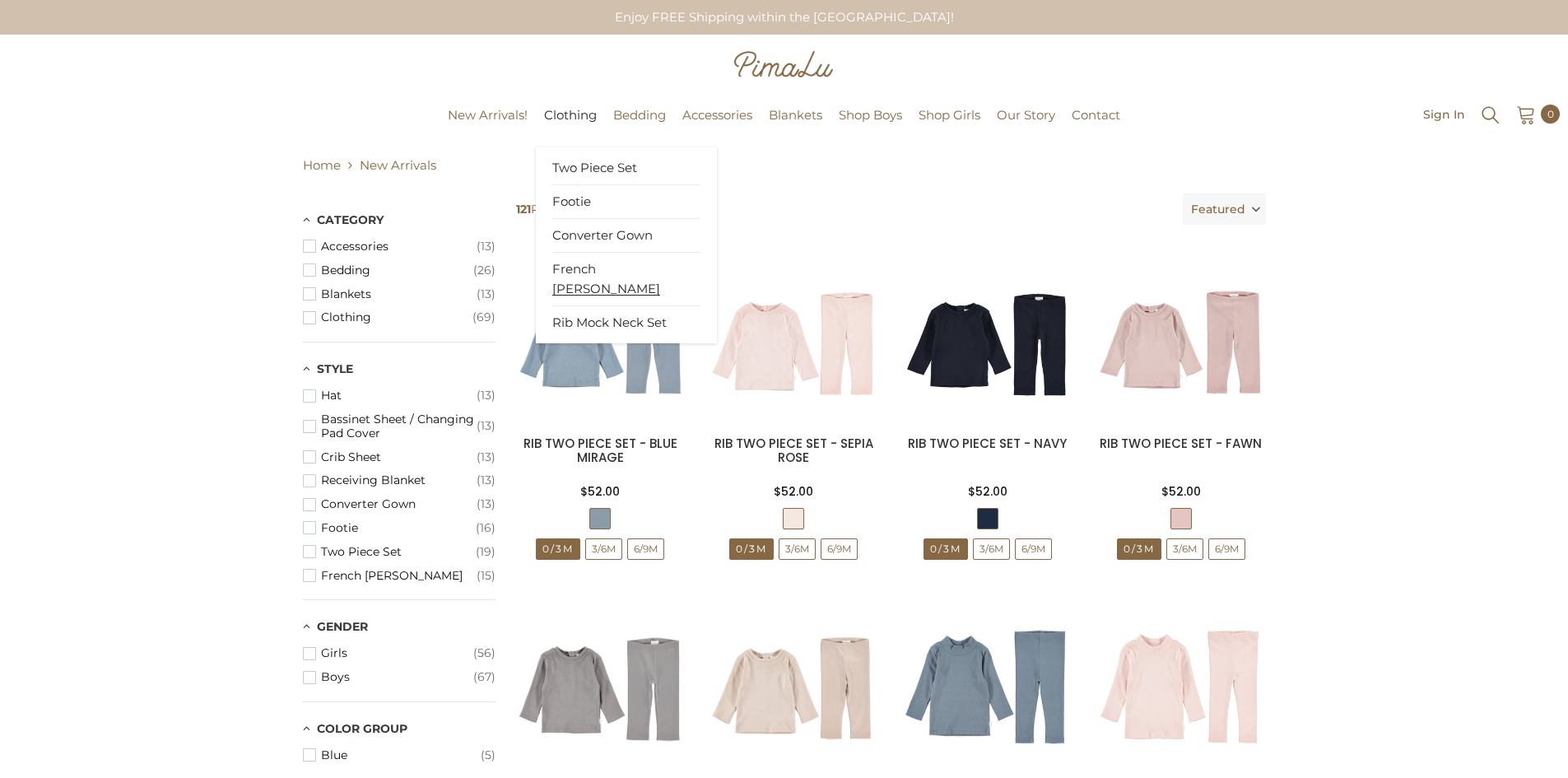
click at [576, 266] on span "French [PERSON_NAME]" at bounding box center [606, 279] width 107 height 36
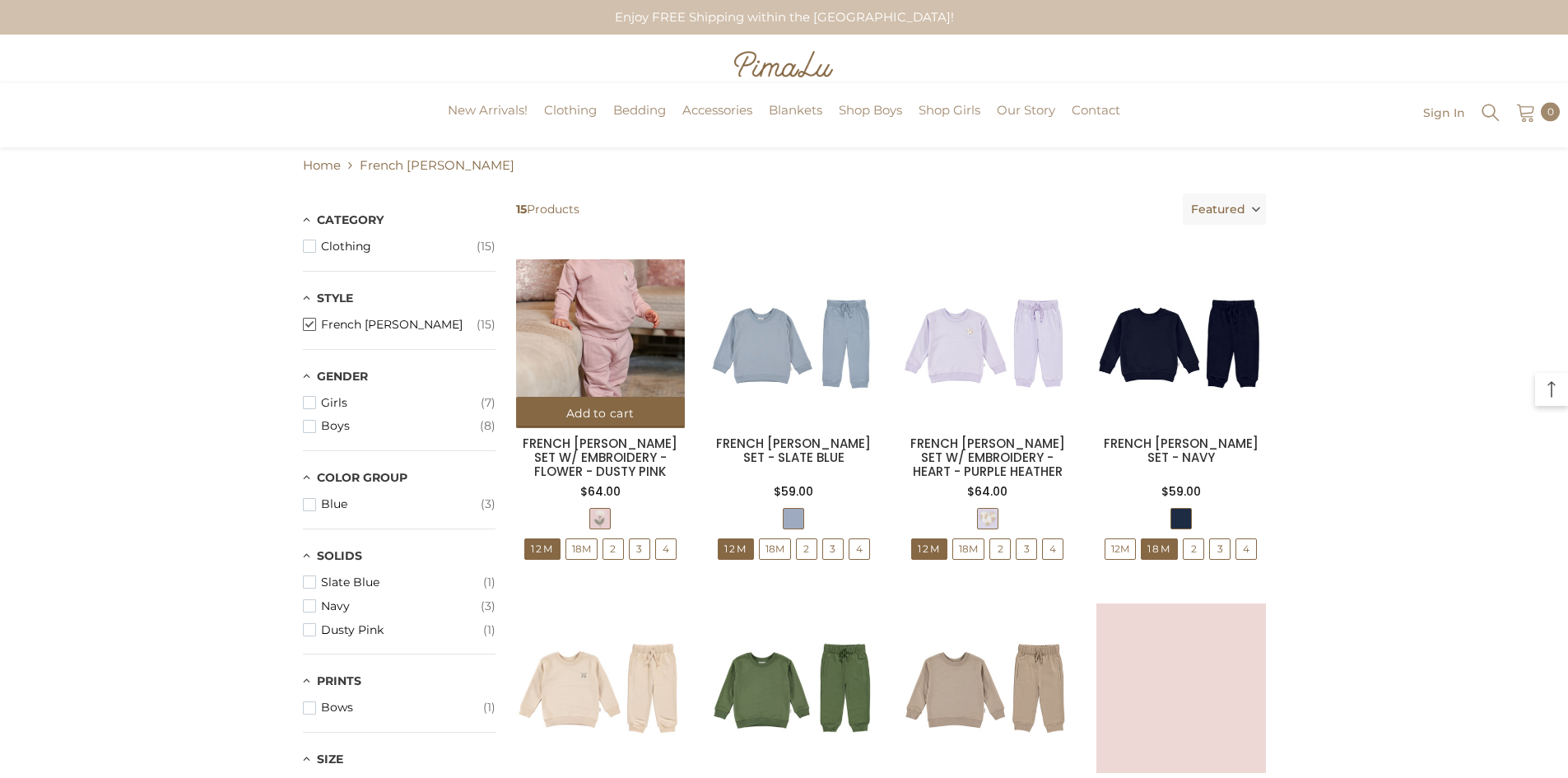
scroll to position [680, 0]
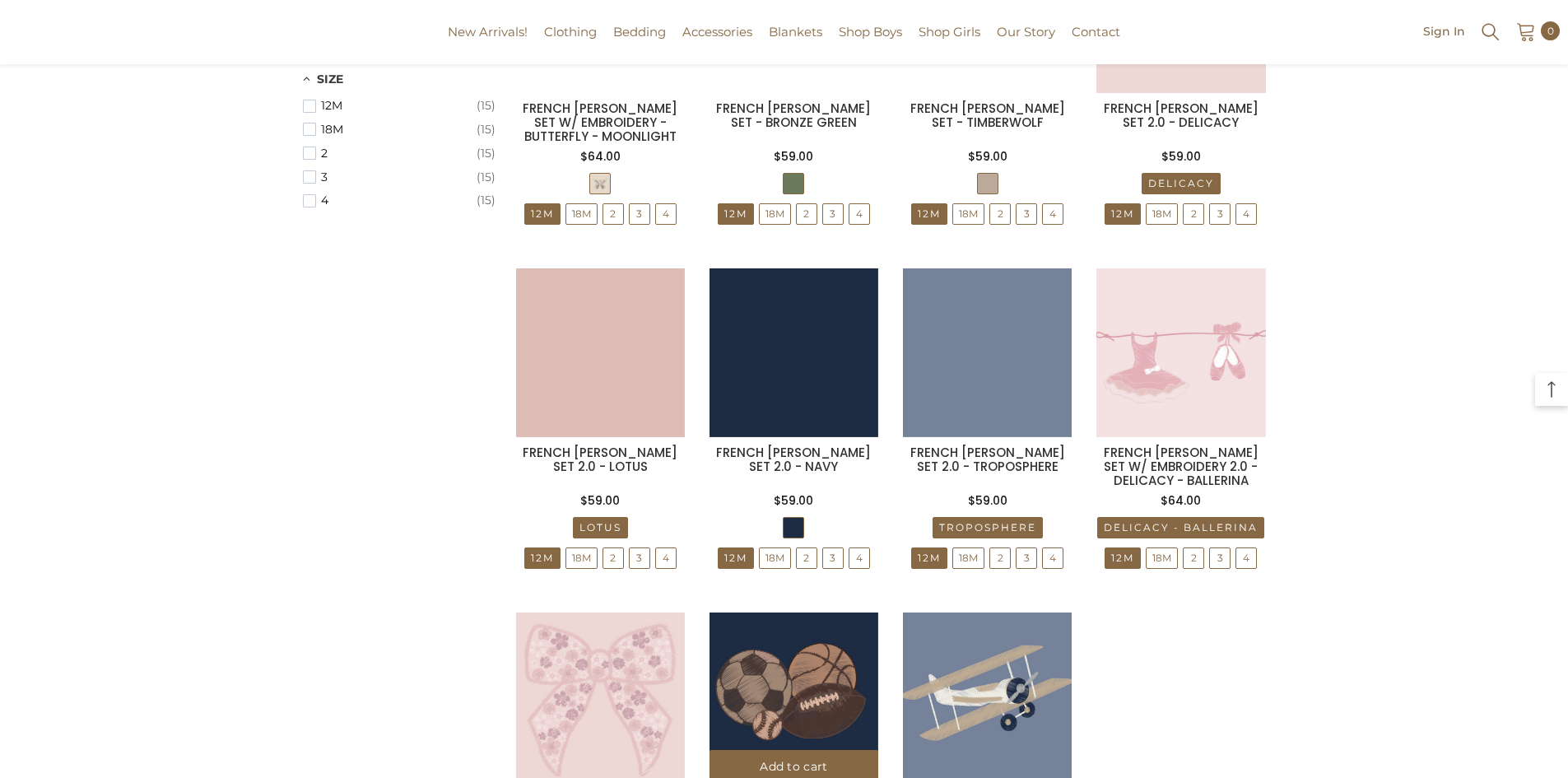
click at [770, 676] on img at bounding box center [793, 697] width 168 height 169
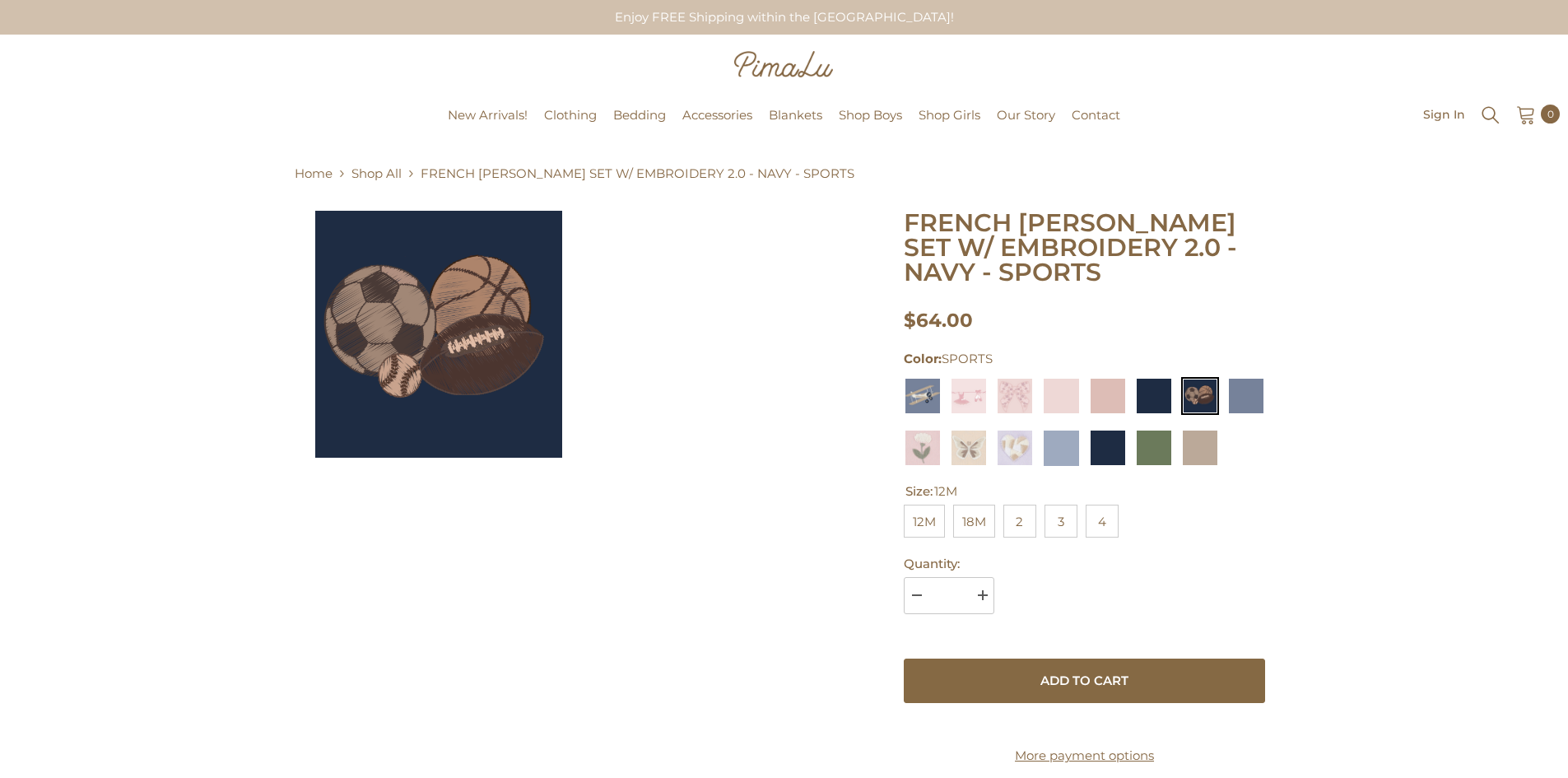
click at [465, 333] on img at bounding box center [439, 334] width 247 height 247
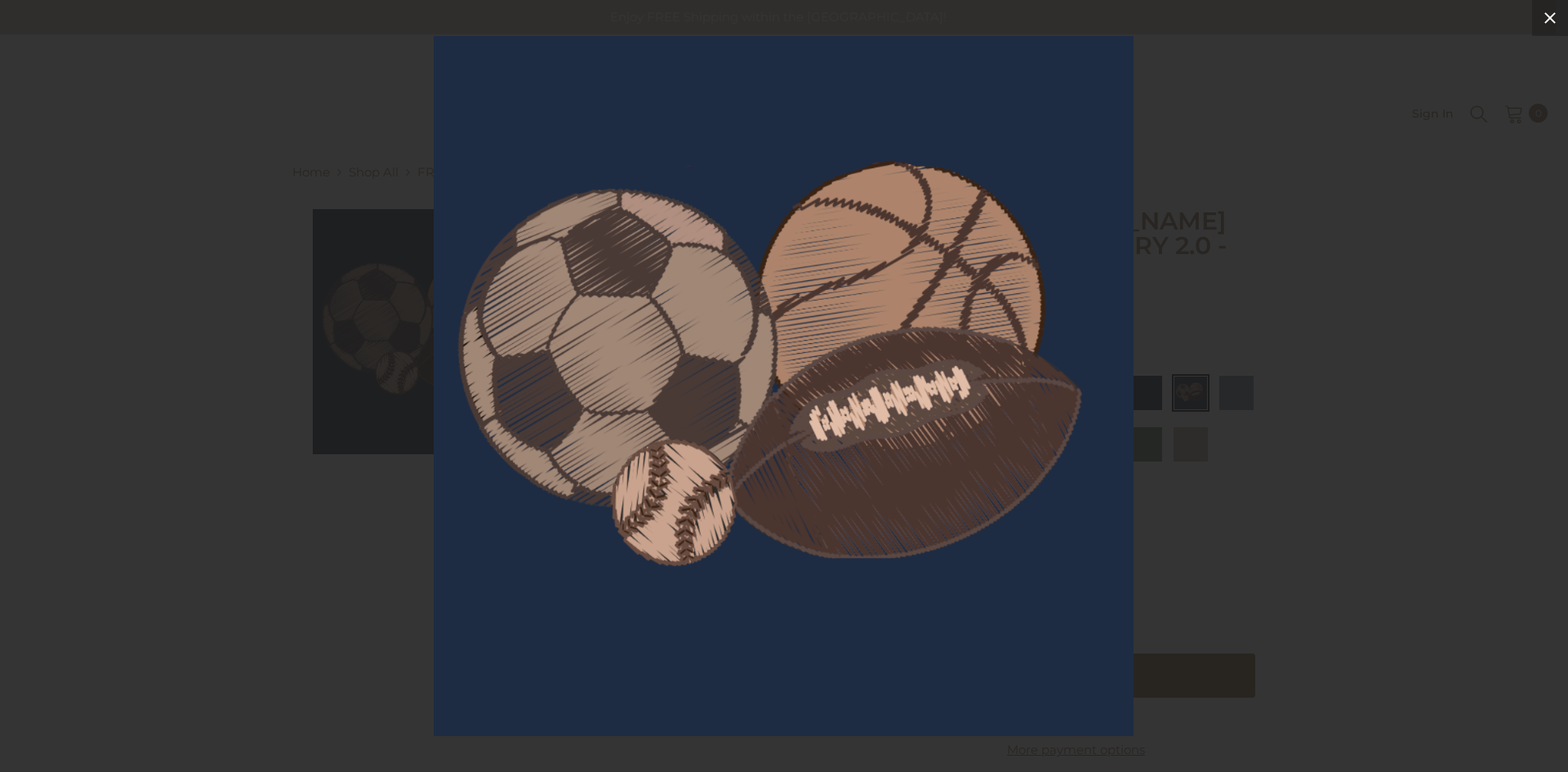
click at [1551, 15] on icon at bounding box center [1550, 17] width 19 height 19
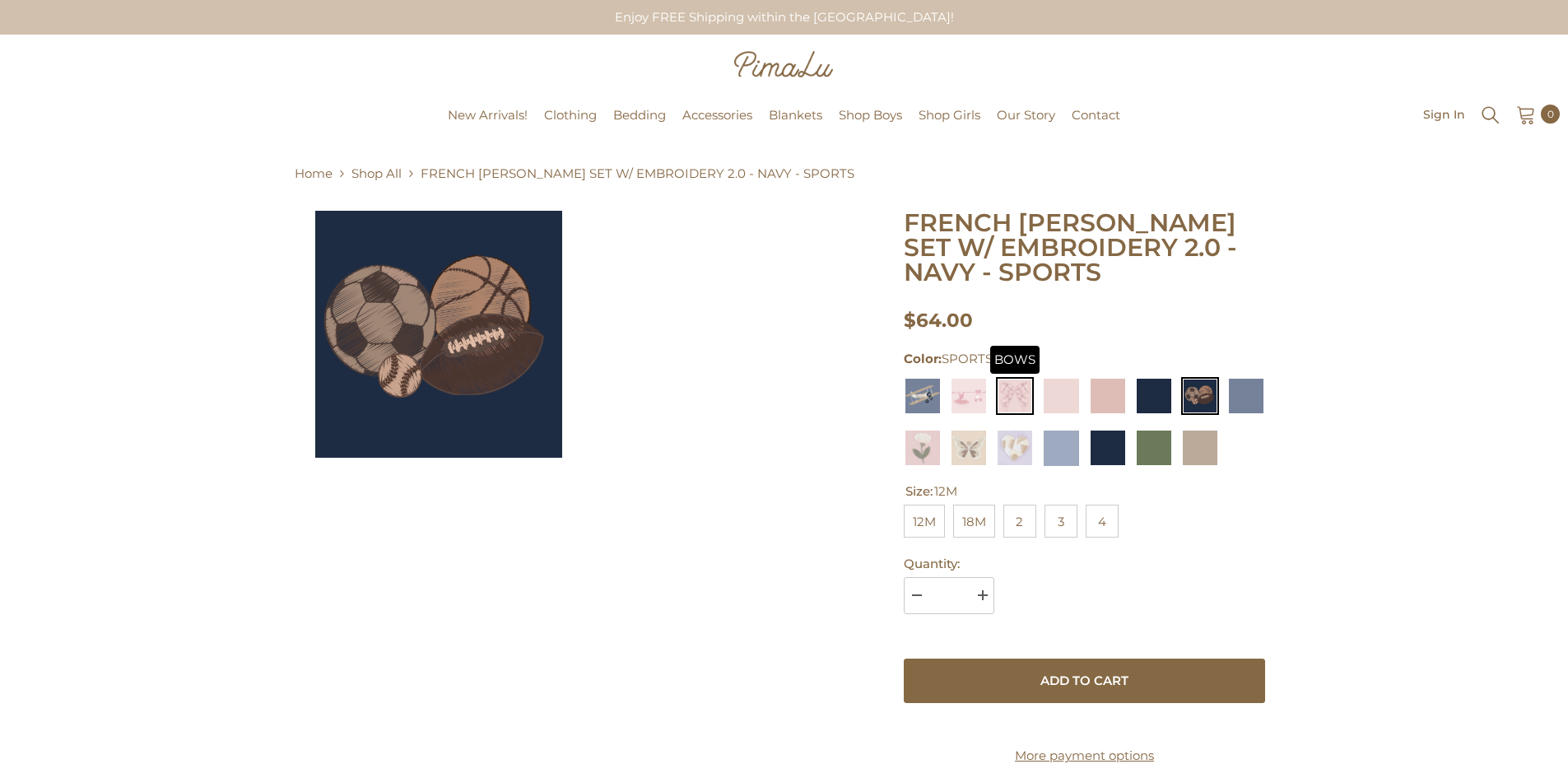
click at [1024, 395] on img at bounding box center [1014, 395] width 38 height 38
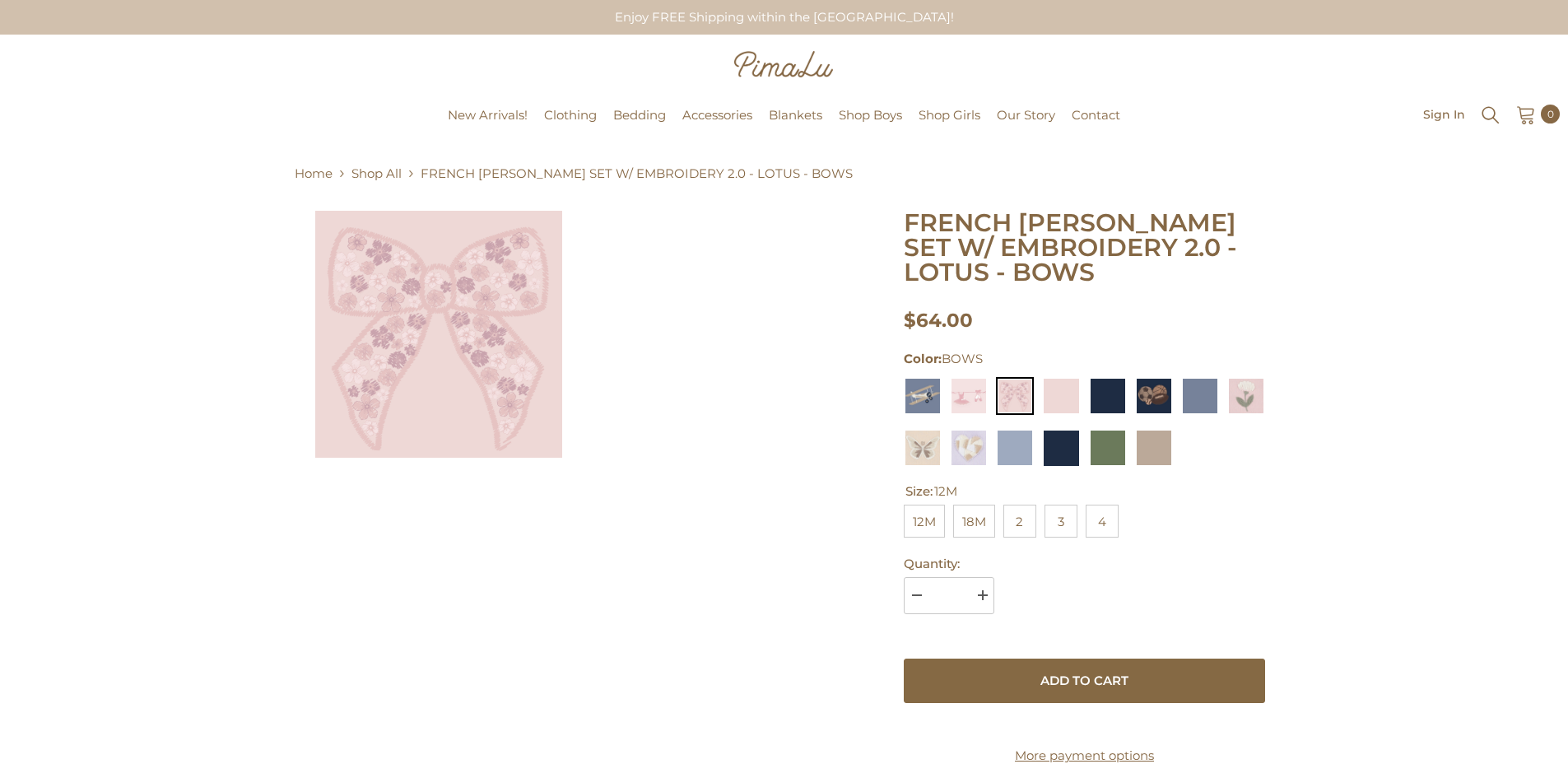
click at [486, 360] on img at bounding box center [439, 334] width 247 height 247
